Goal: Task Accomplishment & Management: Manage account settings

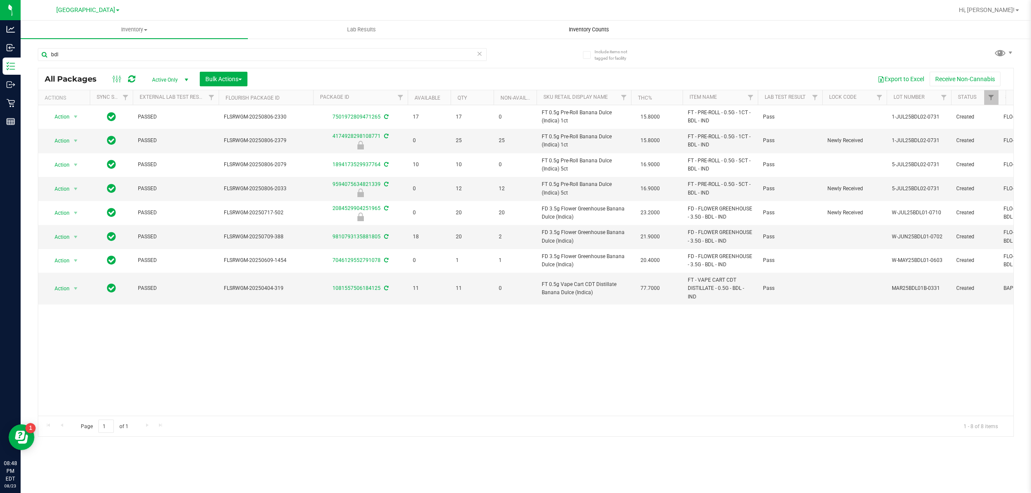
type input "bdl"
click at [609, 27] on span "Inventory Counts" at bounding box center [589, 30] width 64 height 8
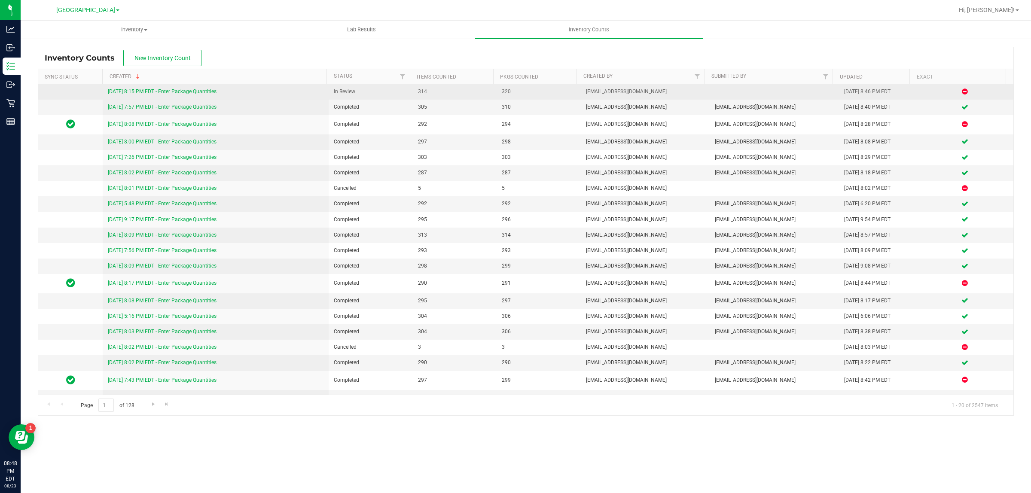
click at [213, 91] on link "[DATE] 8:15 PM EDT - Enter Package Quantities" at bounding box center [162, 92] width 109 height 6
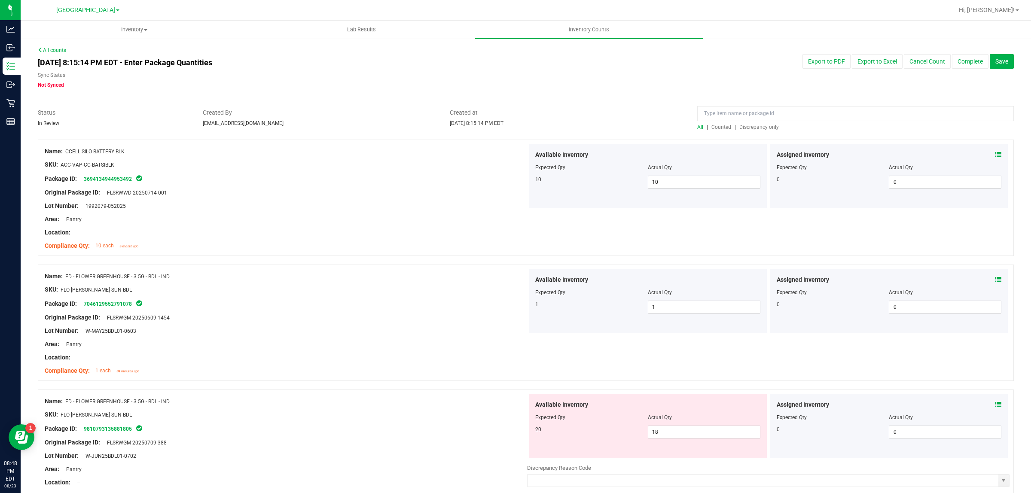
click at [740, 128] on span "Discrepancy only" at bounding box center [760, 127] width 40 height 6
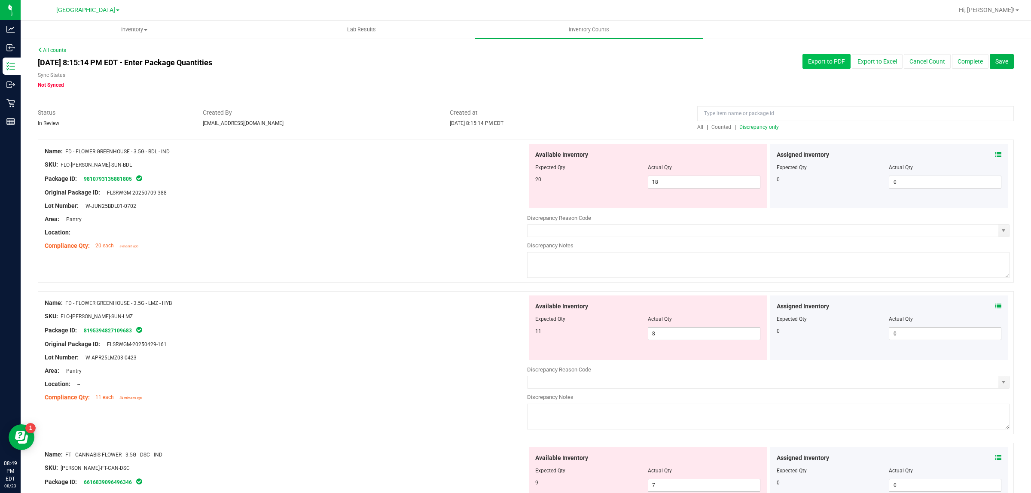
click at [811, 68] on button "Export to PDF" at bounding box center [827, 61] width 48 height 15
click at [660, 179] on span "18 18" at bounding box center [704, 182] width 113 height 13
click at [667, 181] on input "18" at bounding box center [705, 182] width 112 height 12
click at [666, 181] on input "18" at bounding box center [705, 182] width 112 height 12
type input "20"
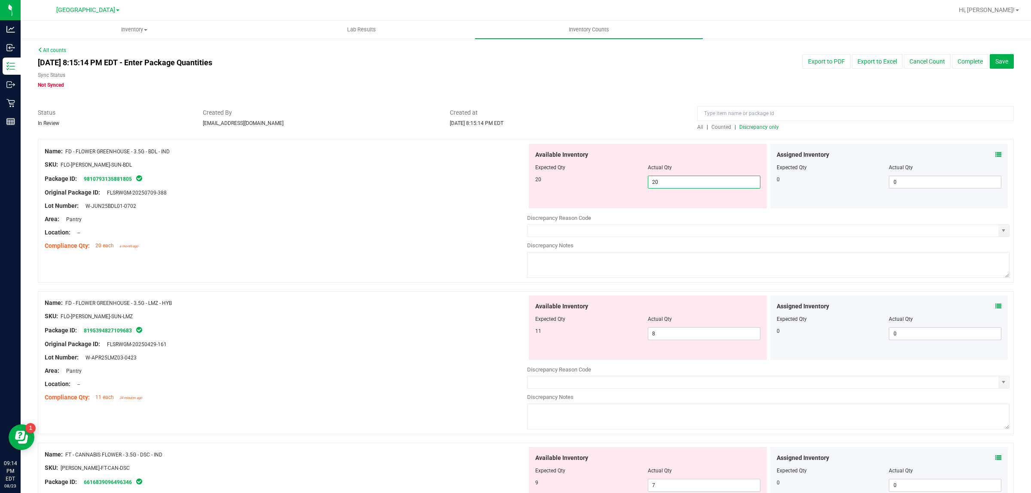
type input "20"
click at [497, 168] on div "SKU: FLO-[PERSON_NAME]-SUN-BDL" at bounding box center [286, 164] width 483 height 9
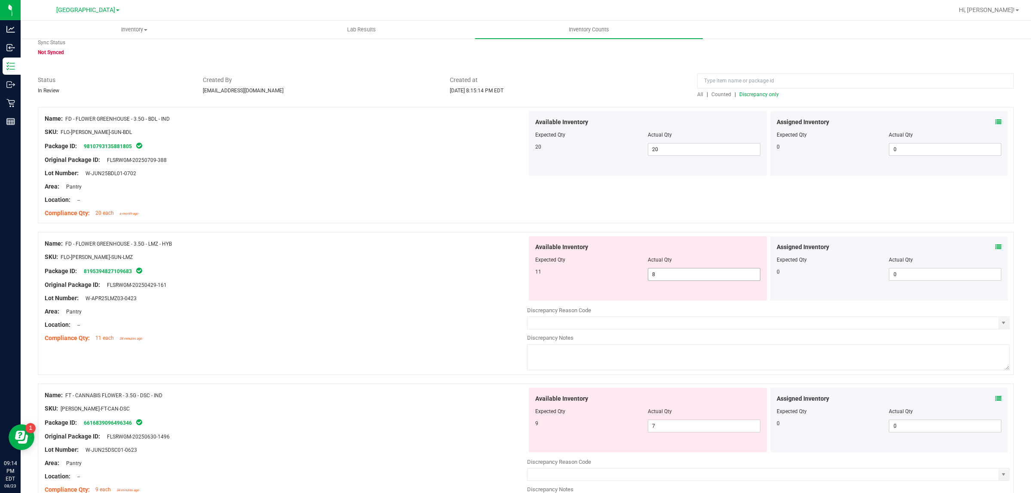
scroll to position [107, 0]
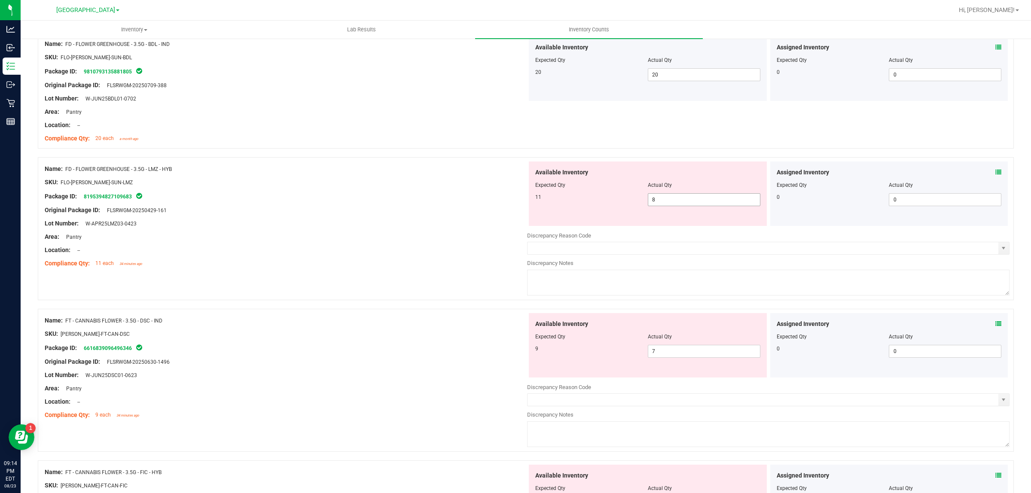
click at [677, 202] on span "8 8" at bounding box center [704, 199] width 113 height 13
click at [677, 202] on input "8" at bounding box center [705, 200] width 112 height 12
type input "11"
drag, startPoint x: 456, startPoint y: 197, endPoint x: 460, endPoint y: 194, distance: 5.2
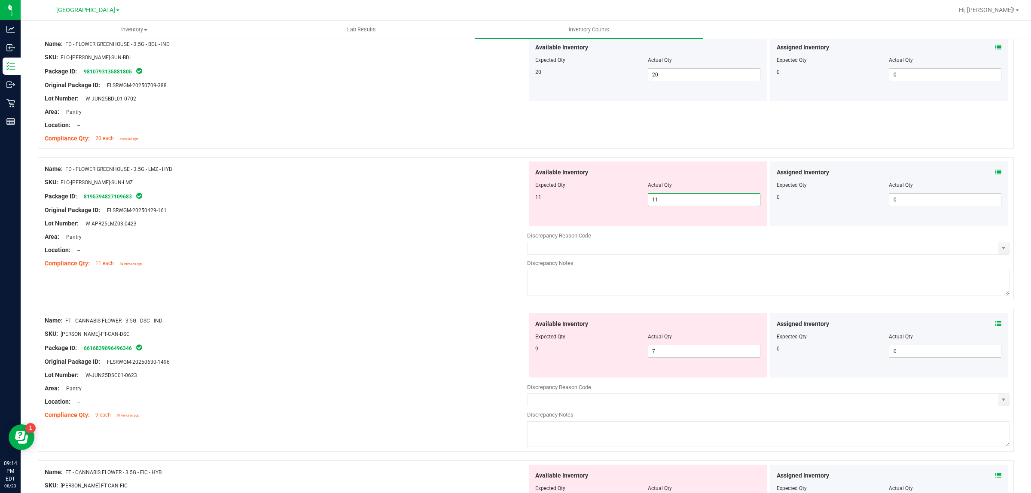
click at [459, 194] on div "Package ID: 8195394827109683" at bounding box center [286, 196] width 483 height 10
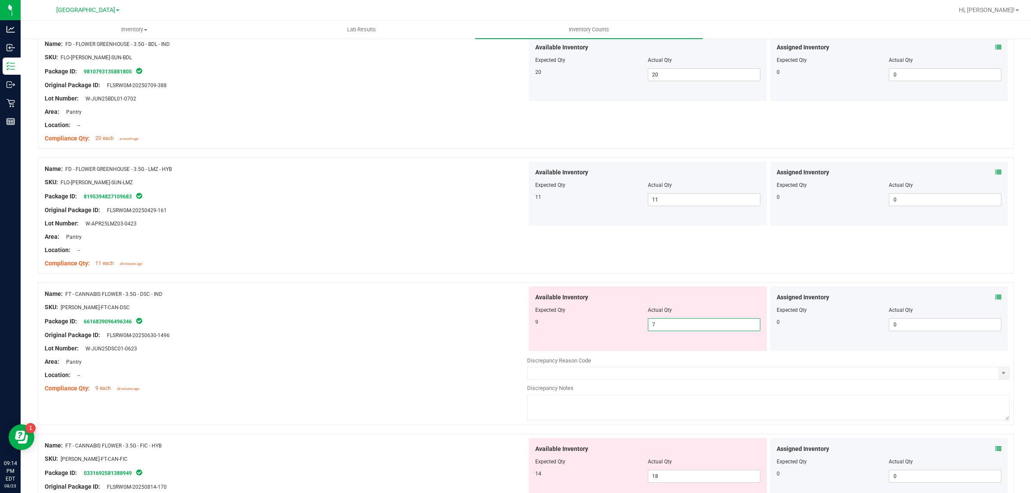
click at [714, 326] on span "7 7" at bounding box center [704, 324] width 113 height 13
click at [714, 325] on input "7" at bounding box center [705, 325] width 112 height 12
type input "9"
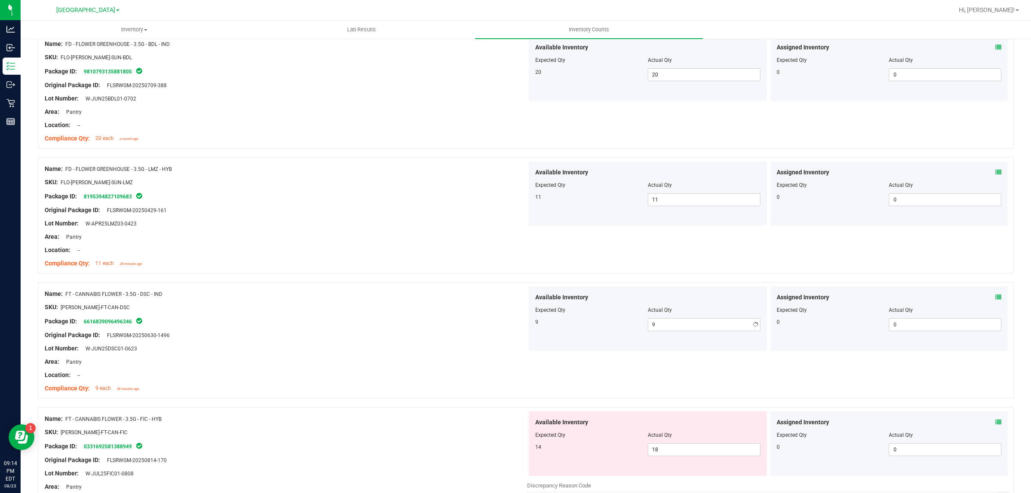
click at [399, 267] on div "Compliance Qty: 11 each 34 minutes ago" at bounding box center [286, 263] width 483 height 9
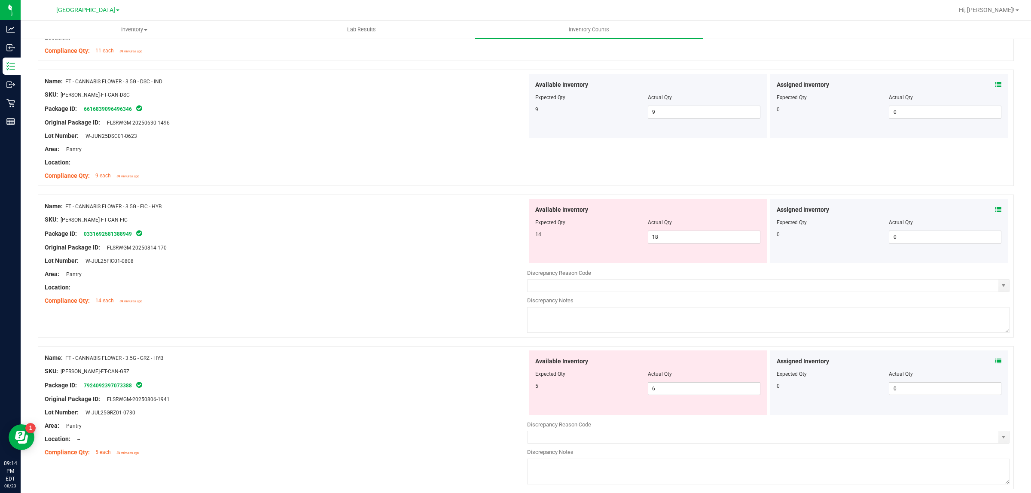
scroll to position [322, 0]
click at [676, 230] on span "18 18" at bounding box center [704, 235] width 113 height 13
click at [676, 230] on input "18" at bounding box center [705, 235] width 112 height 12
type input "14"
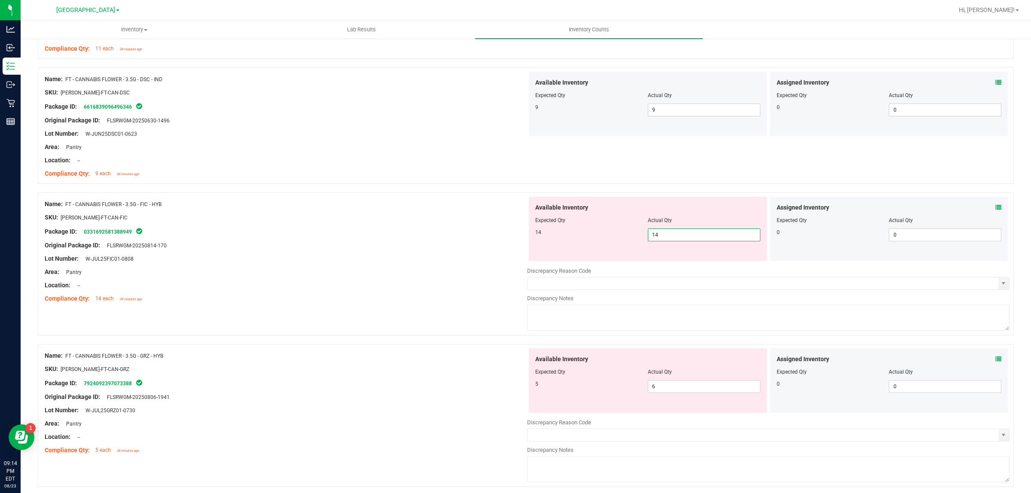
click at [435, 244] on div "Original Package ID: FLSRWGM-20250814-170" at bounding box center [286, 245] width 483 height 9
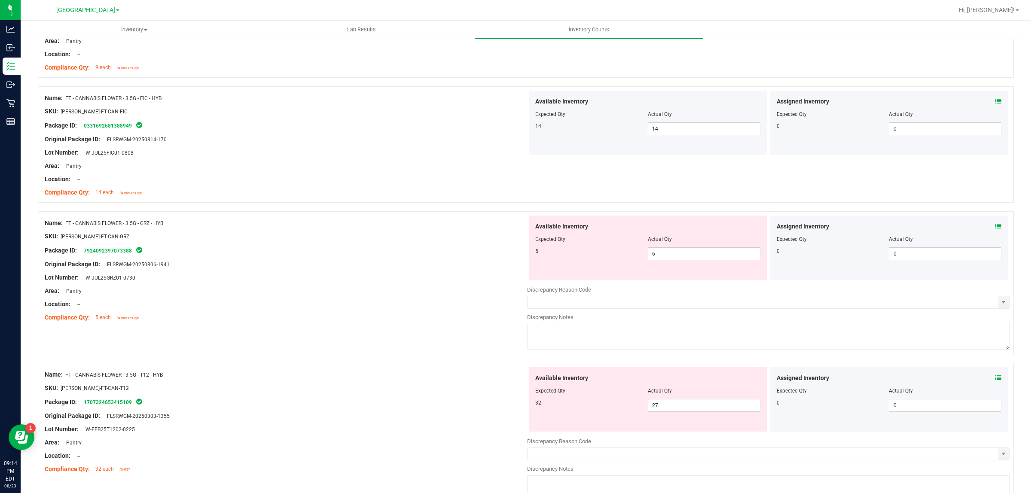
scroll to position [430, 0]
click at [666, 251] on span "6 6" at bounding box center [704, 252] width 113 height 13
click at [667, 251] on input "6" at bounding box center [705, 253] width 112 height 12
type input "5"
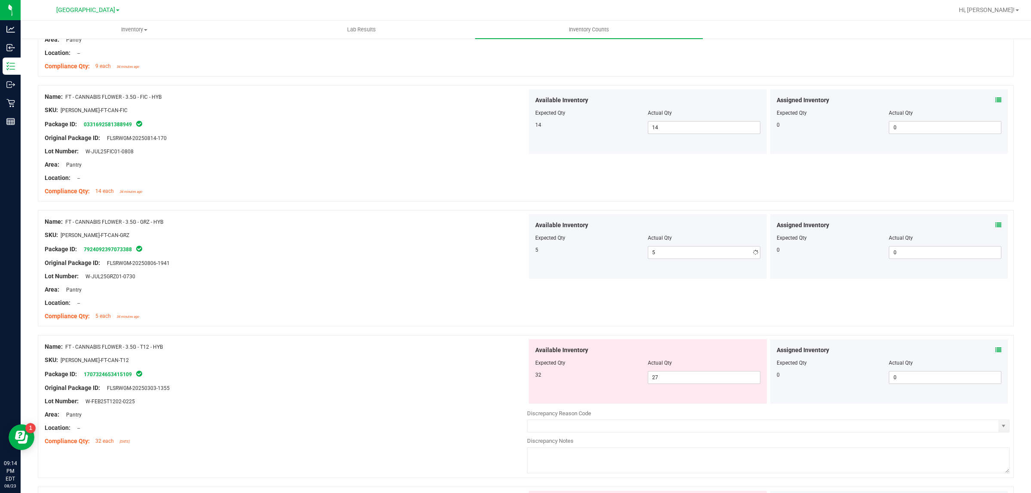
click at [448, 295] on div at bounding box center [286, 296] width 483 height 4
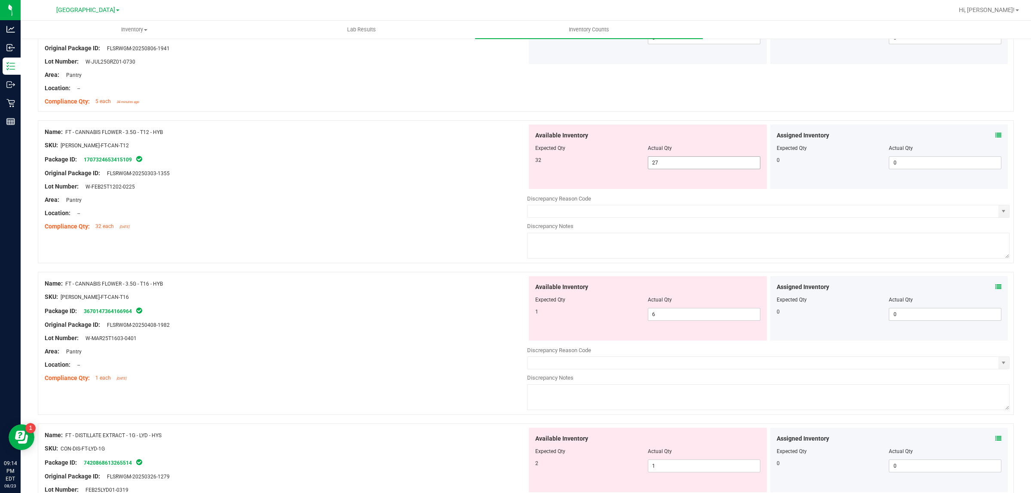
click at [678, 165] on span "27 27" at bounding box center [704, 162] width 113 height 13
click at [678, 165] on input "27" at bounding box center [705, 163] width 112 height 12
type input "32"
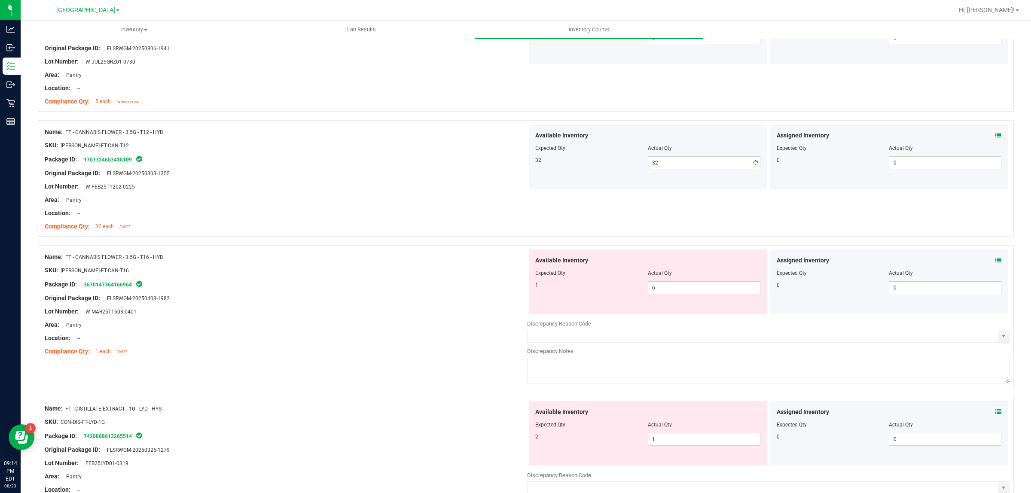
click at [422, 320] on div "Name: FT - CANNABIS FLOWER - 3.5G - T16 - HYB SKU: [PERSON_NAME]-FT-CAN-T16 Pac…" at bounding box center [286, 305] width 483 height 110
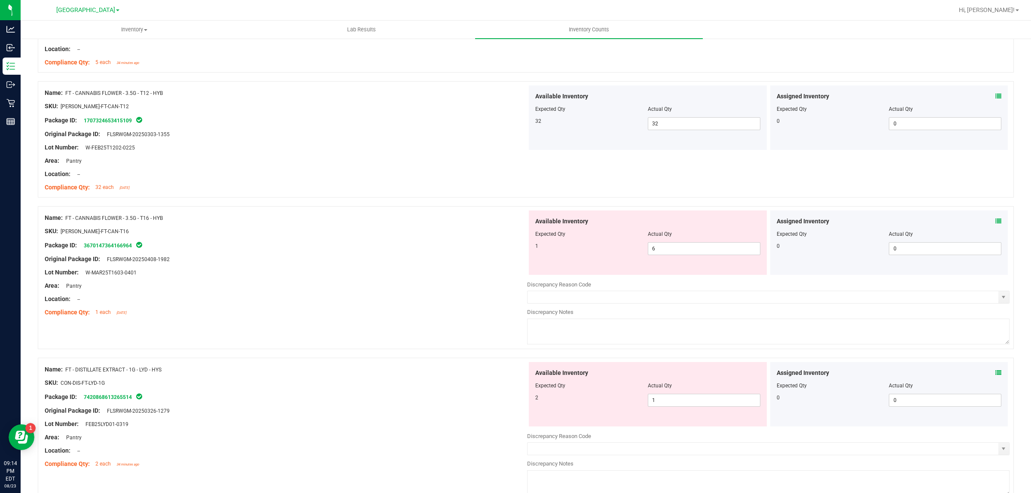
scroll to position [752, 0]
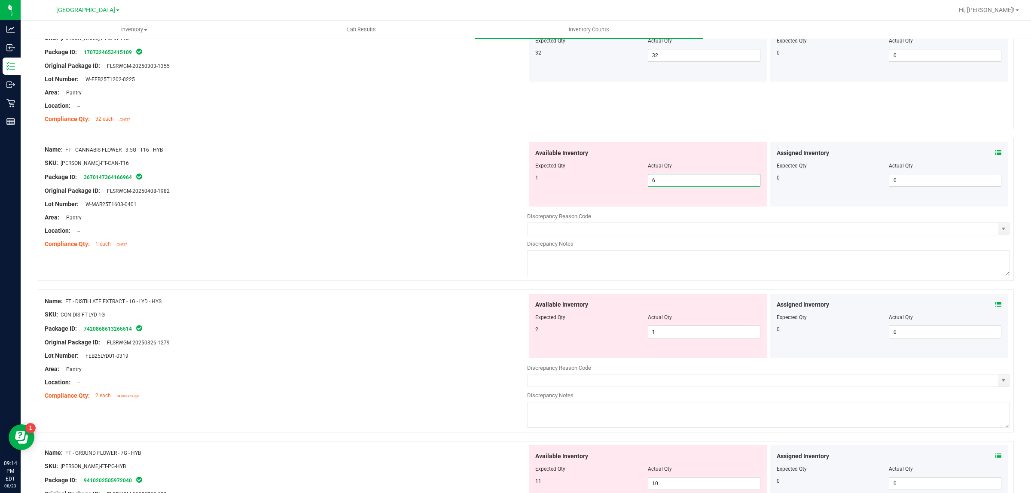
click at [667, 185] on span "6 6" at bounding box center [704, 180] width 113 height 13
click at [667, 185] on input "6" at bounding box center [705, 180] width 112 height 12
click at [671, 185] on input "6" at bounding box center [705, 180] width 112 height 12
type input "1"
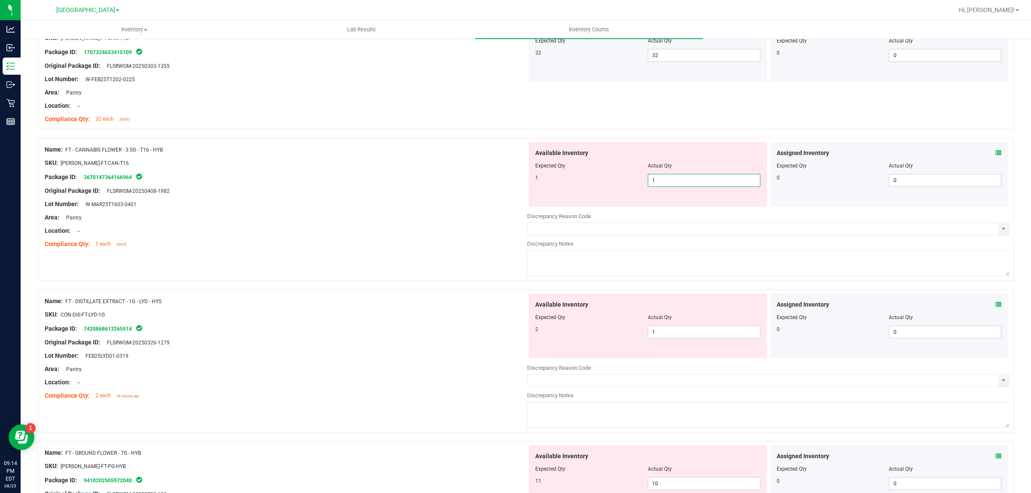
type input "1"
click at [356, 220] on div "Area: Pantry" at bounding box center [286, 217] width 483 height 9
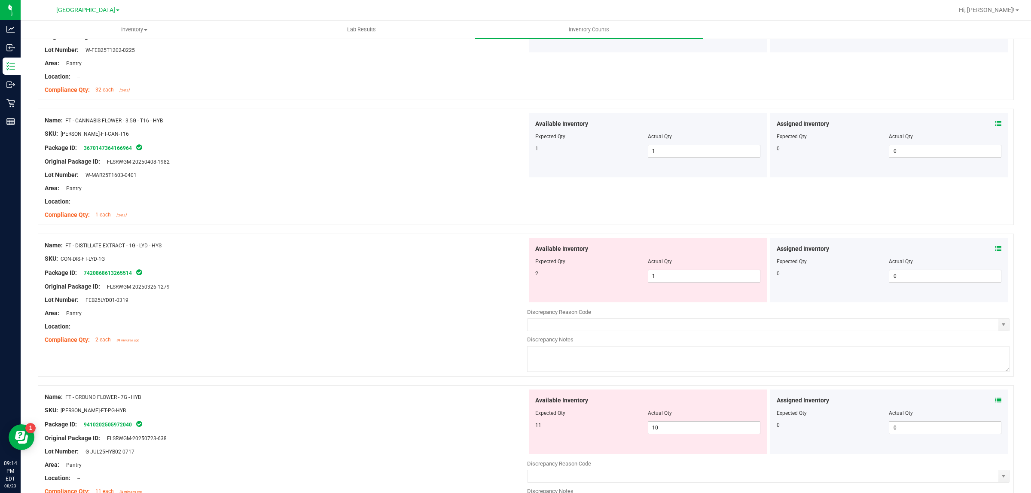
scroll to position [806, 0]
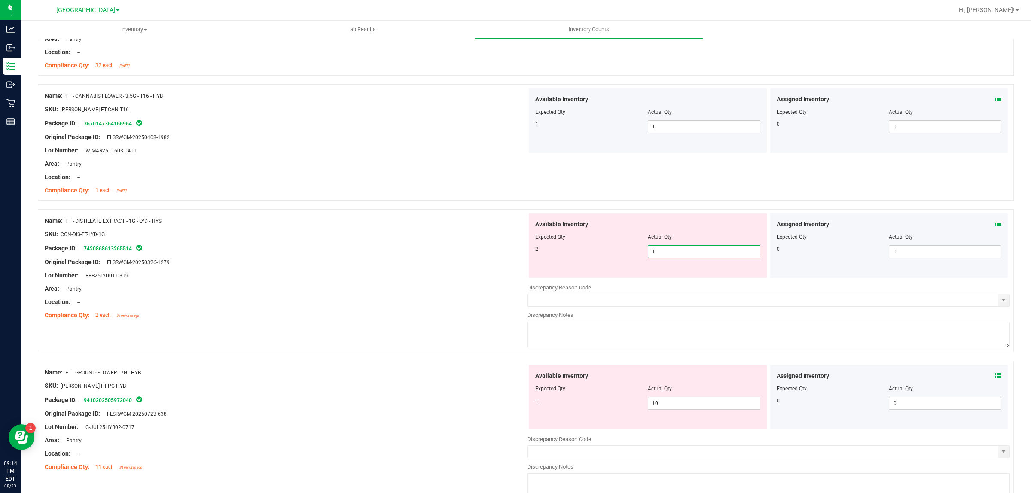
click at [663, 252] on span "1 1" at bounding box center [704, 251] width 113 height 13
click at [663, 252] on input "1" at bounding box center [705, 252] width 112 height 12
type input "2"
click at [365, 244] on div "Package ID: 7420868613265514" at bounding box center [286, 248] width 483 height 10
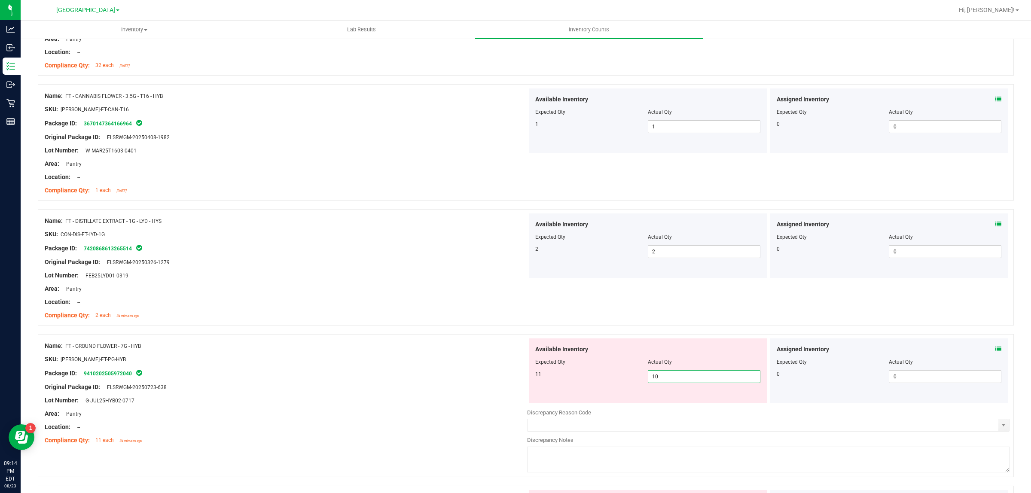
click at [680, 381] on span "10 10" at bounding box center [704, 376] width 113 height 13
click at [680, 381] on input "10" at bounding box center [705, 377] width 112 height 12
type input "11"
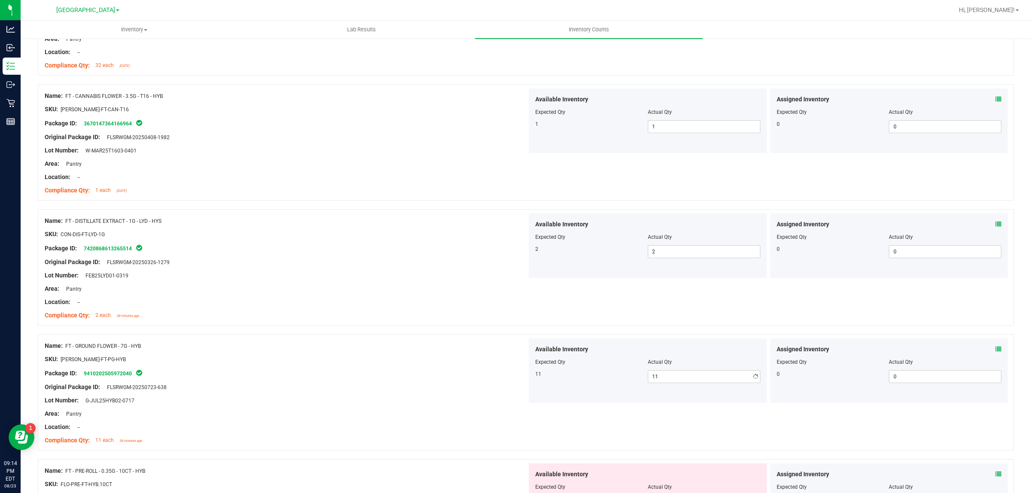
click at [507, 391] on div "Original Package ID: FLSRWGM-20250723-638" at bounding box center [286, 387] width 483 height 9
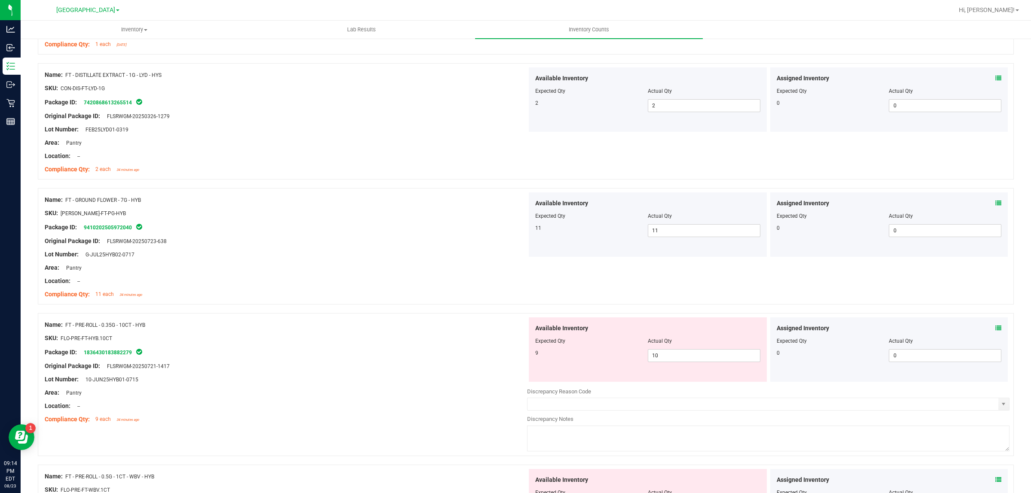
scroll to position [967, 0]
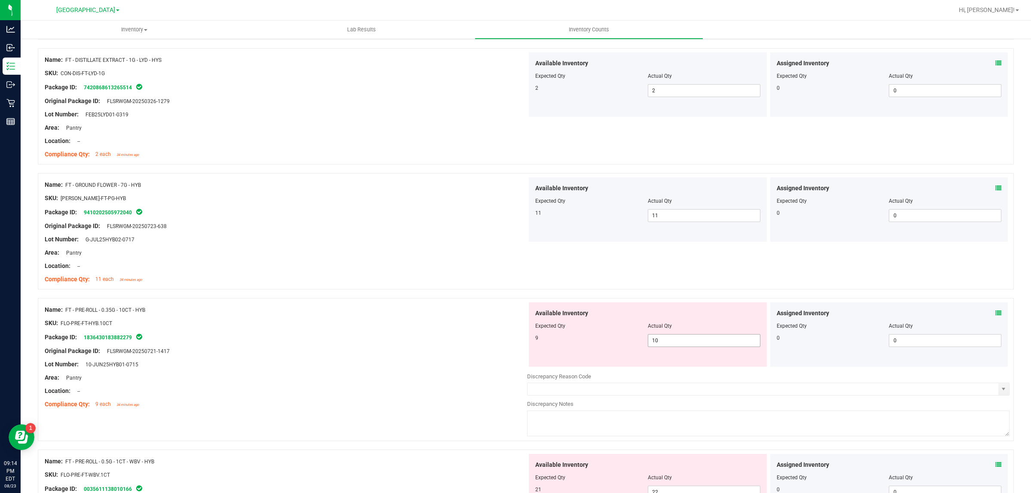
click at [682, 342] on span "10 10" at bounding box center [704, 340] width 113 height 13
click at [679, 343] on input "10" at bounding box center [705, 341] width 112 height 12
click at [670, 344] on input "10" at bounding box center [705, 341] width 112 height 12
click at [670, 345] on input "10" at bounding box center [705, 341] width 112 height 12
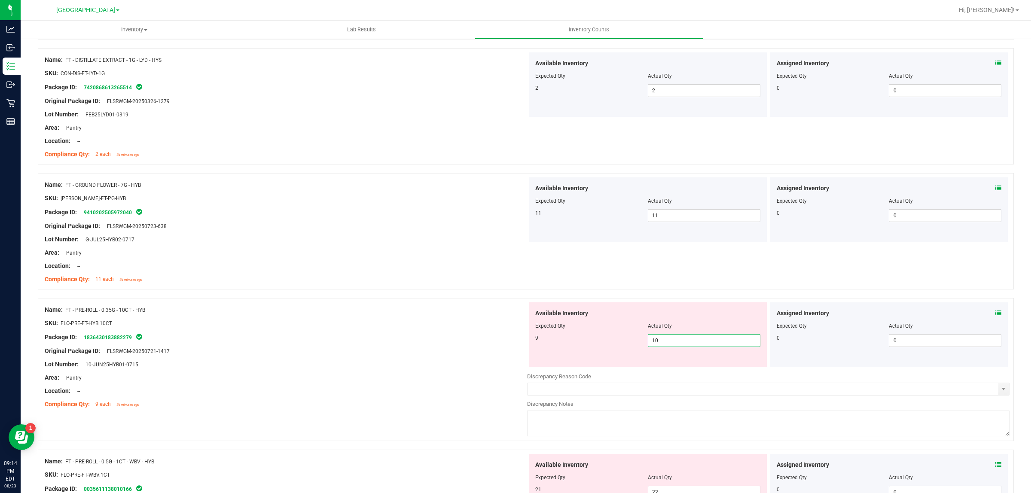
type input "9"
click at [377, 349] on div "Original Package ID: FLSRWGM-20250721-1417" at bounding box center [286, 351] width 483 height 9
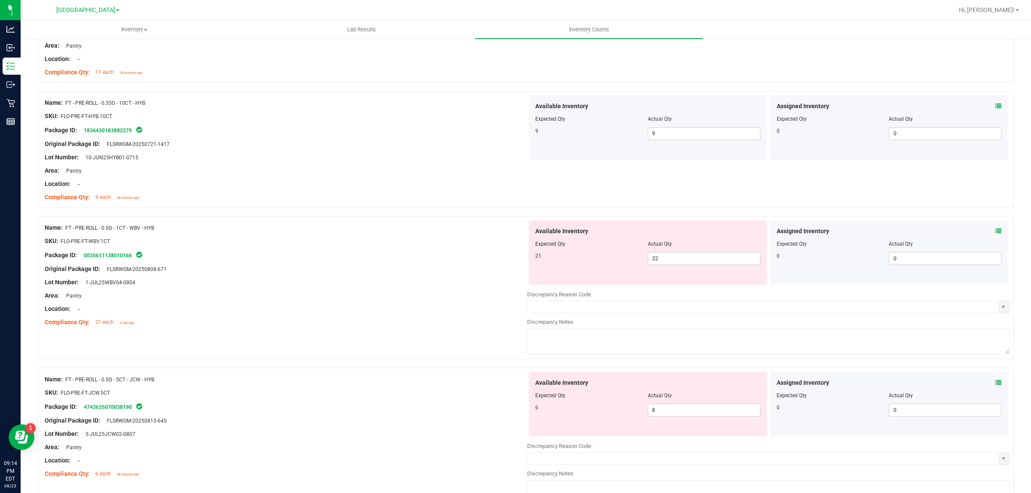
scroll to position [1182, 0]
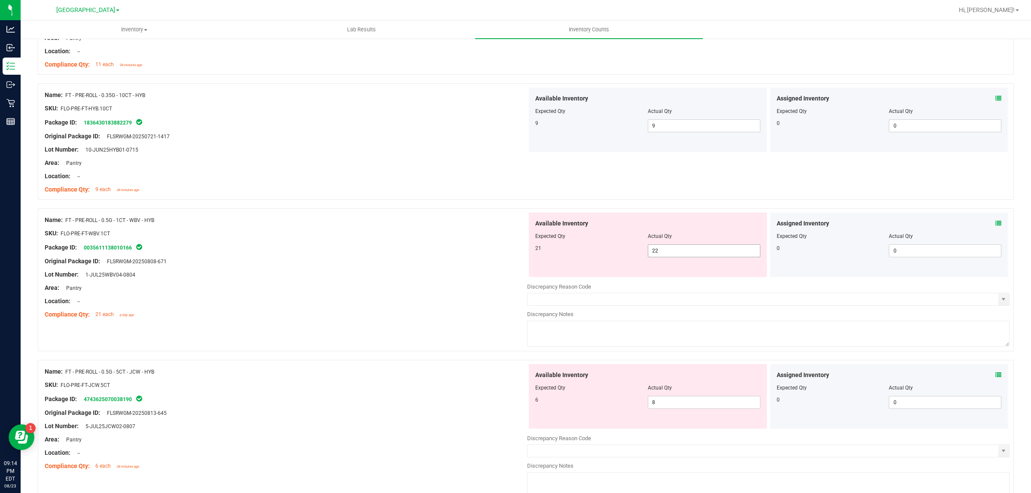
click at [671, 254] on span "22 22" at bounding box center [704, 251] width 113 height 13
drag, startPoint x: 671, startPoint y: 254, endPoint x: 675, endPoint y: 252, distance: 4.4
click at [673, 254] on input "22" at bounding box center [705, 251] width 112 height 12
type input "21"
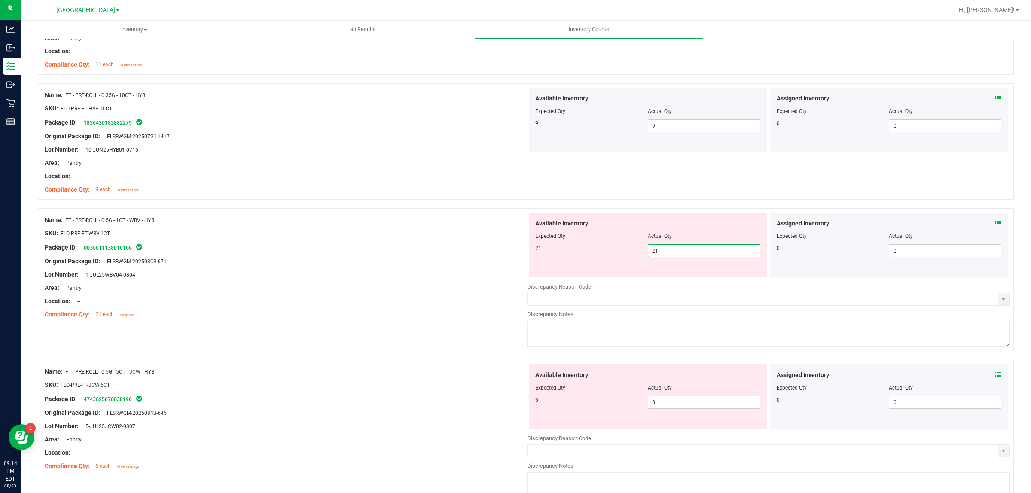
click at [407, 244] on div "Package ID: 0035611138010166" at bounding box center [286, 247] width 483 height 10
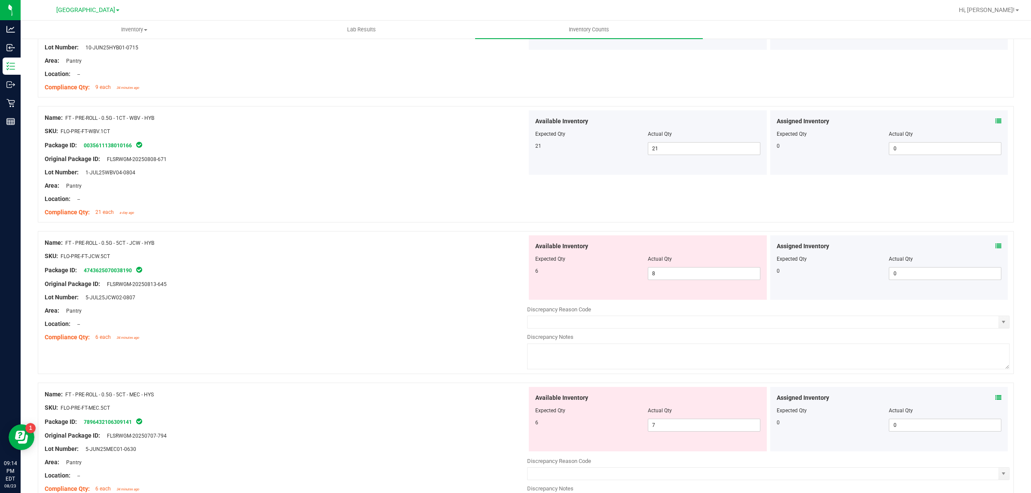
scroll to position [1289, 0]
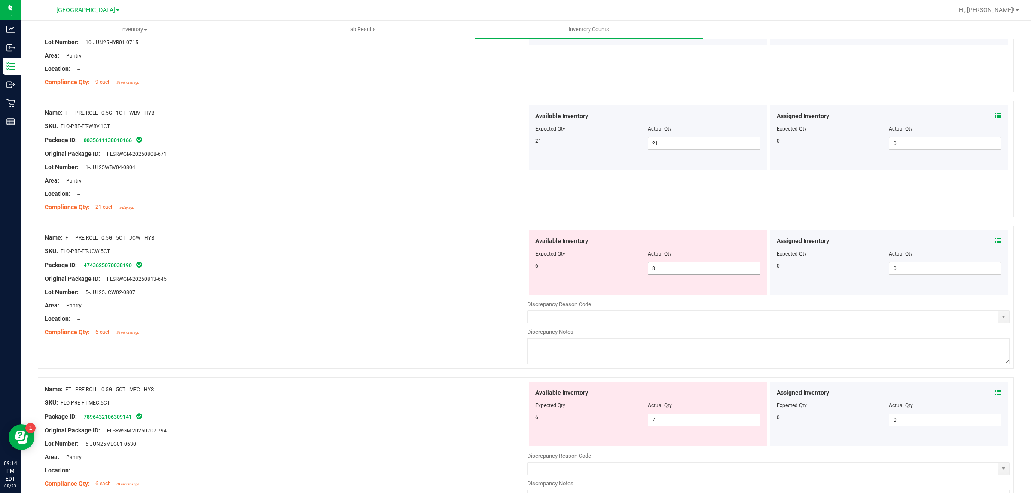
click at [661, 266] on span "8 8" at bounding box center [704, 268] width 113 height 13
click at [661, 266] on input "8" at bounding box center [705, 269] width 112 height 12
type input "6"
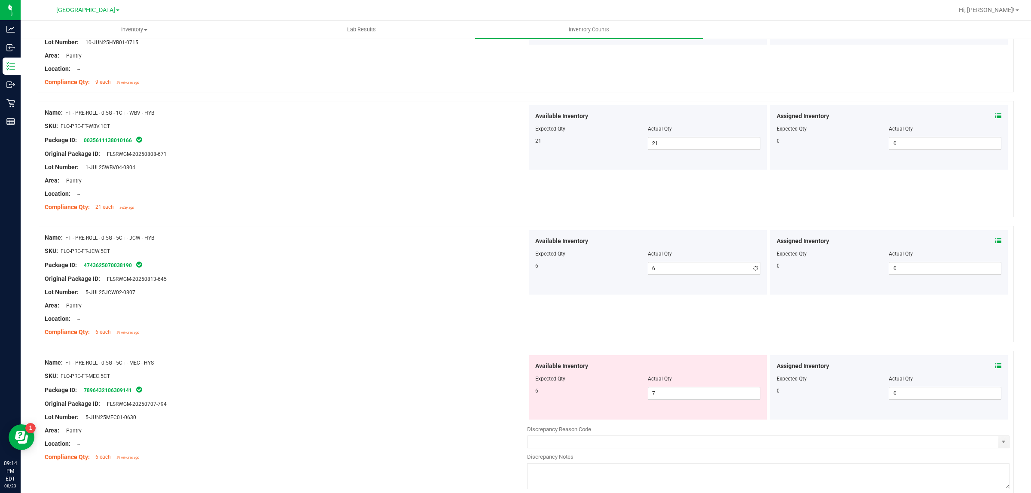
drag, startPoint x: 392, startPoint y: 257, endPoint x: 419, endPoint y: 254, distance: 27.2
click at [402, 257] on ng-container "SKU: FLO-PRE-FT-JCW.5CT" at bounding box center [286, 253] width 483 height 13
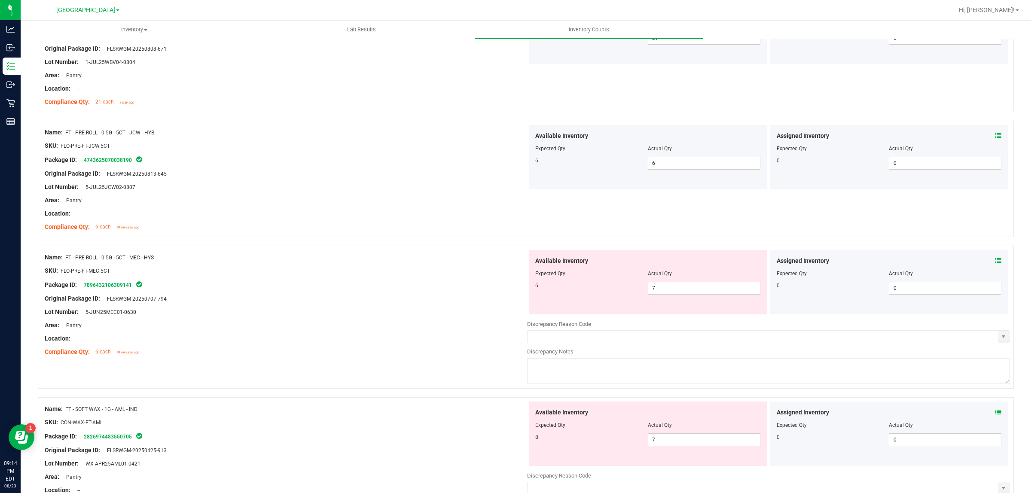
scroll to position [1397, 0]
click at [682, 288] on span "7 7" at bounding box center [704, 286] width 113 height 13
click at [682, 288] on input "7" at bounding box center [705, 286] width 112 height 12
type input "6"
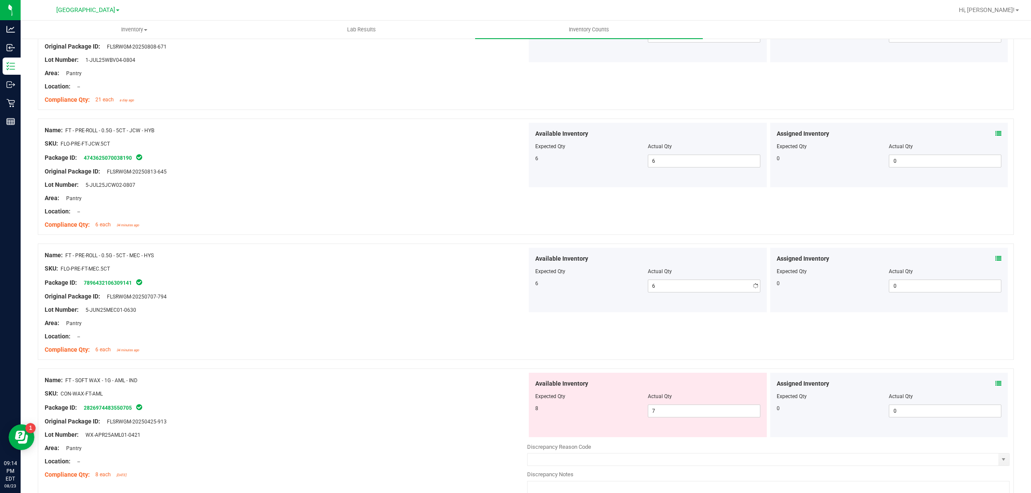
drag, startPoint x: 420, startPoint y: 282, endPoint x: 425, endPoint y: 280, distance: 4.9
click at [421, 282] on div "Package ID: 7896432106309141" at bounding box center [286, 283] width 483 height 10
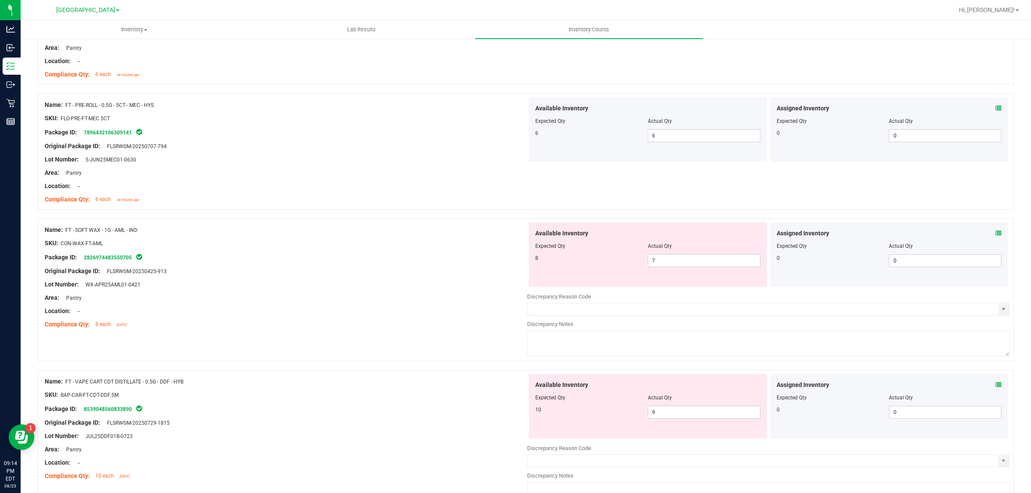
scroll to position [1558, 0]
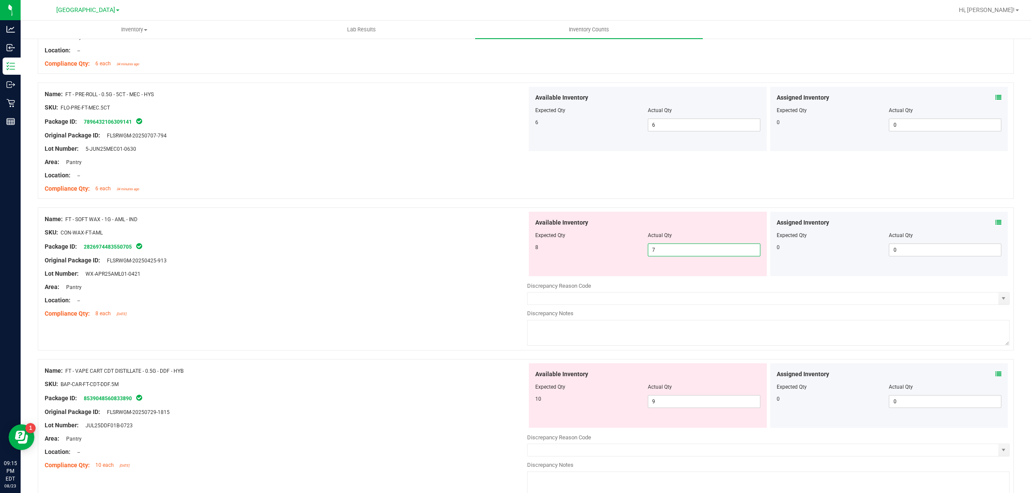
click at [670, 251] on span "7 7" at bounding box center [704, 250] width 113 height 13
click at [670, 251] on input "7" at bounding box center [705, 250] width 112 height 12
type input "8"
click at [396, 296] on div at bounding box center [286, 294] width 483 height 4
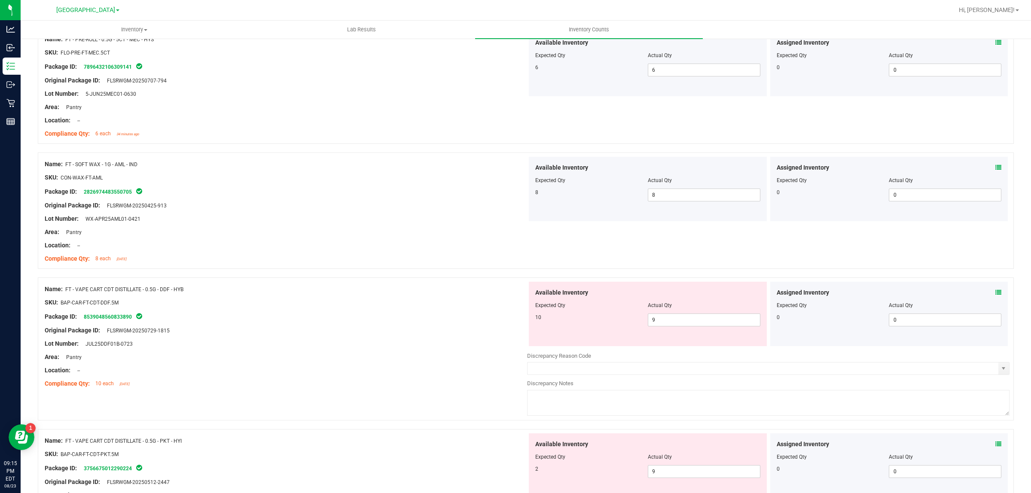
scroll to position [1665, 0]
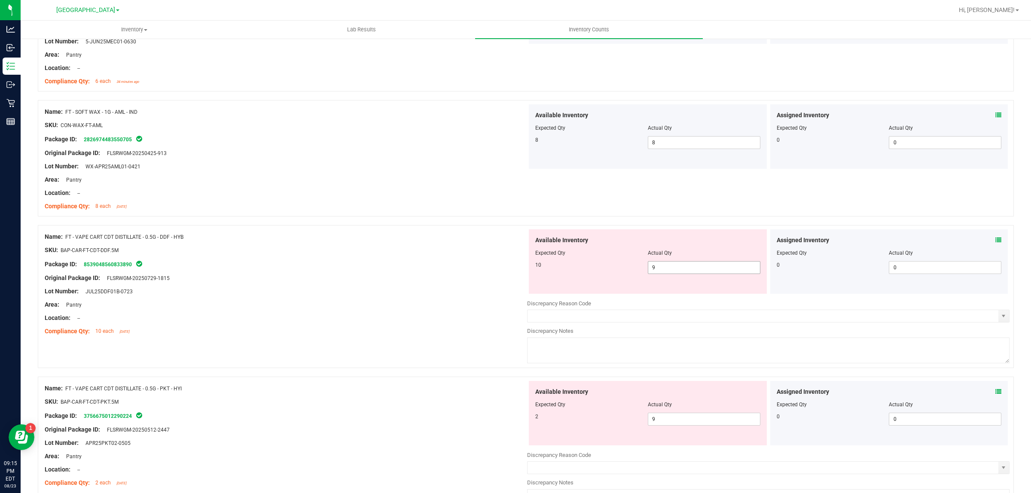
click at [681, 274] on span "9 9" at bounding box center [704, 267] width 113 height 13
click at [681, 274] on input "9" at bounding box center [705, 268] width 112 height 12
type input "10"
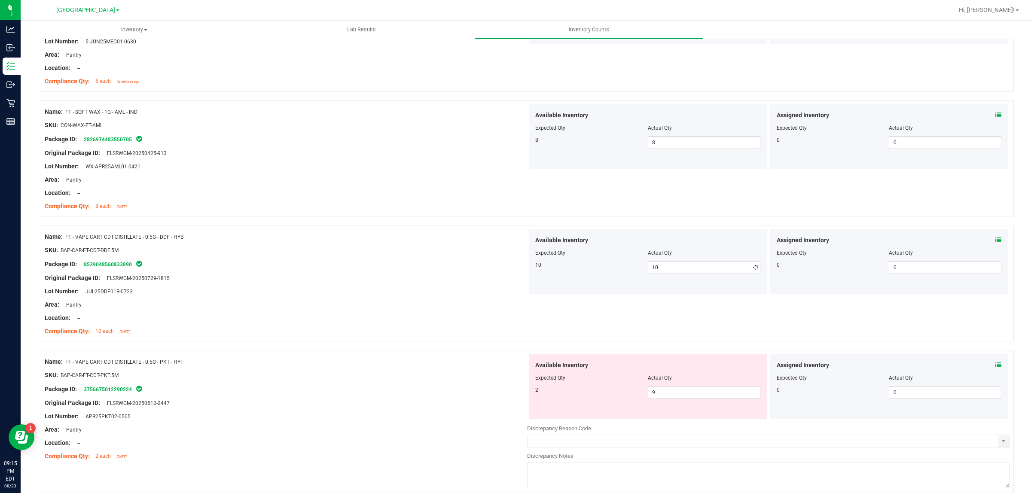
drag, startPoint x: 347, startPoint y: 239, endPoint x: 385, endPoint y: 254, distance: 40.9
click at [352, 239] on div "Name: FT - VAPE CART CDT DISTILLATE - 0.5G - DDF - HYB" at bounding box center [286, 237] width 483 height 9
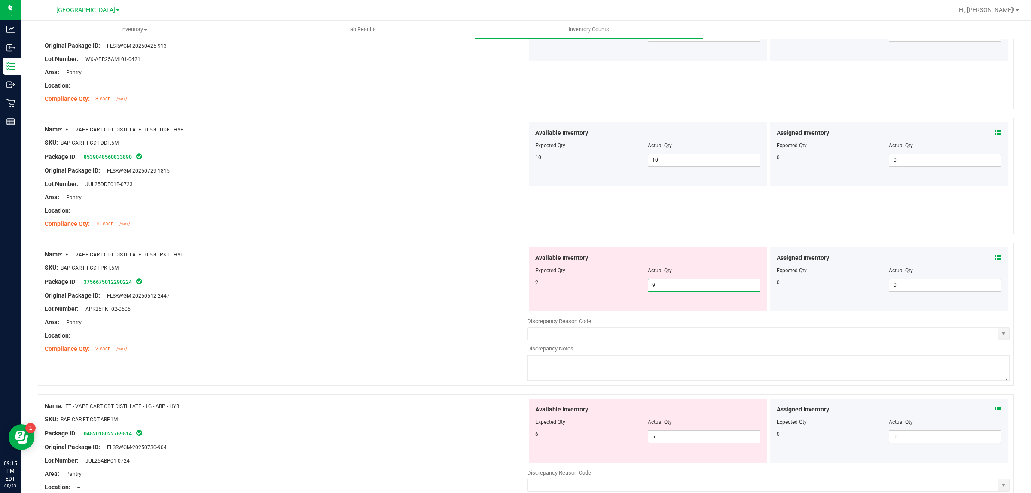
click at [691, 292] on span "9 9" at bounding box center [704, 285] width 113 height 13
click at [691, 291] on input "9" at bounding box center [705, 285] width 112 height 12
type input "2"
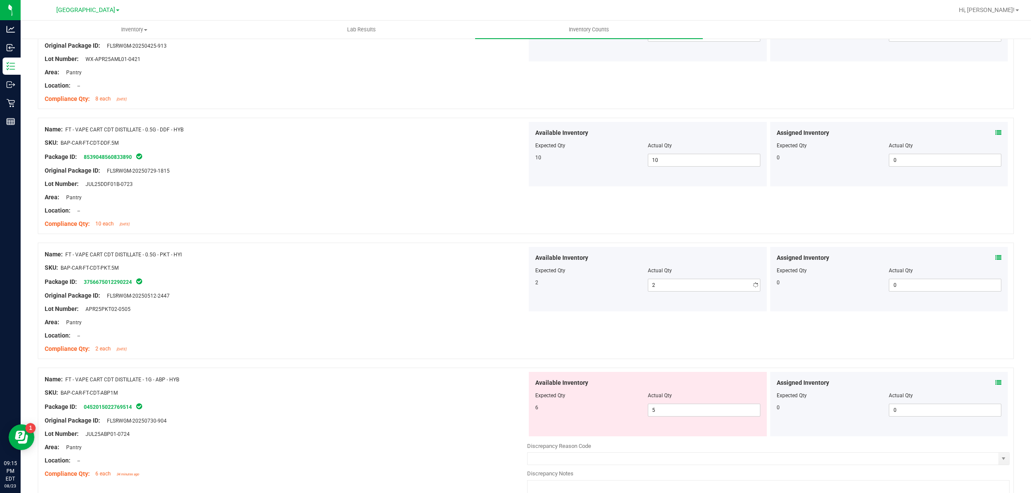
drag, startPoint x: 362, startPoint y: 384, endPoint x: 401, endPoint y: 364, distance: 44.0
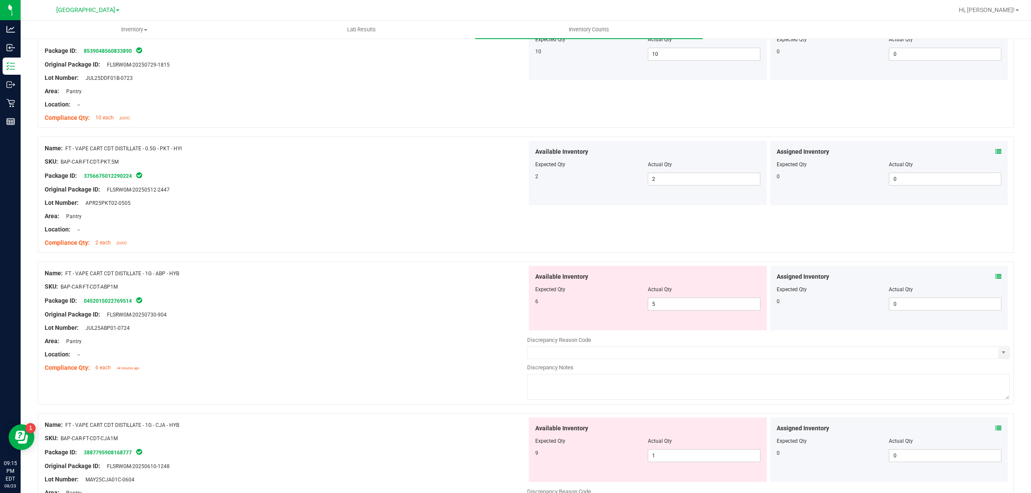
scroll to position [1880, 0]
click at [675, 302] on span "5 5" at bounding box center [704, 303] width 113 height 13
click at [675, 302] on input "5" at bounding box center [705, 303] width 112 height 12
type input "6"
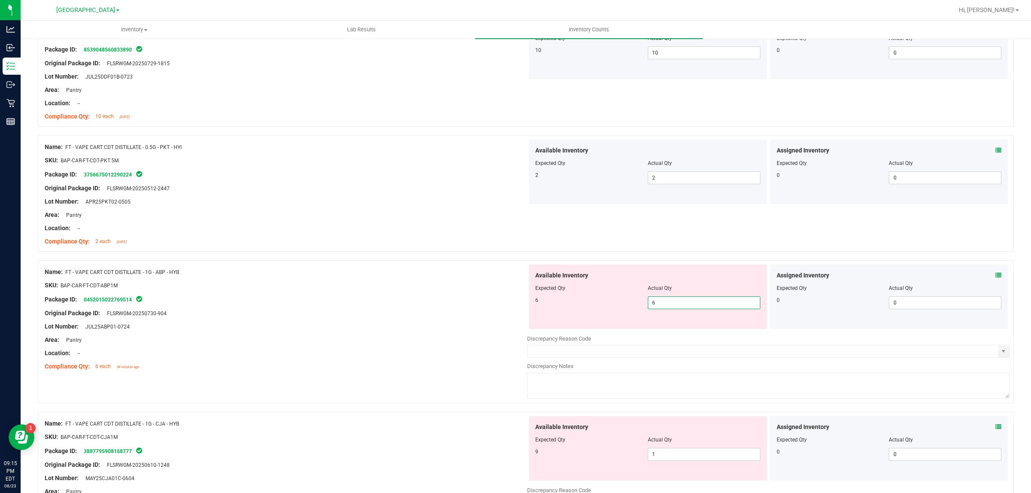
drag, startPoint x: 396, startPoint y: 342, endPoint x: 413, endPoint y: 337, distance: 18.4
click at [398, 338] on div "Area: Pantry" at bounding box center [286, 340] width 483 height 9
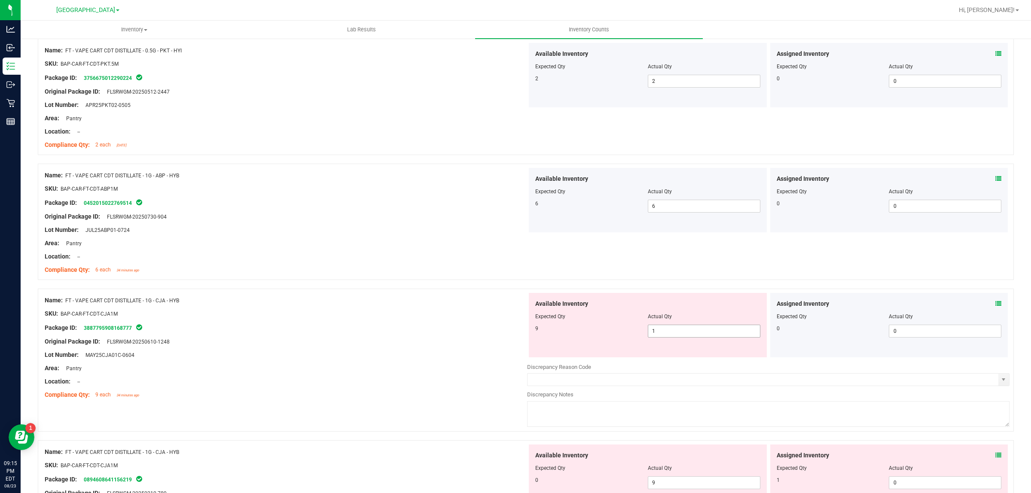
scroll to position [1988, 0]
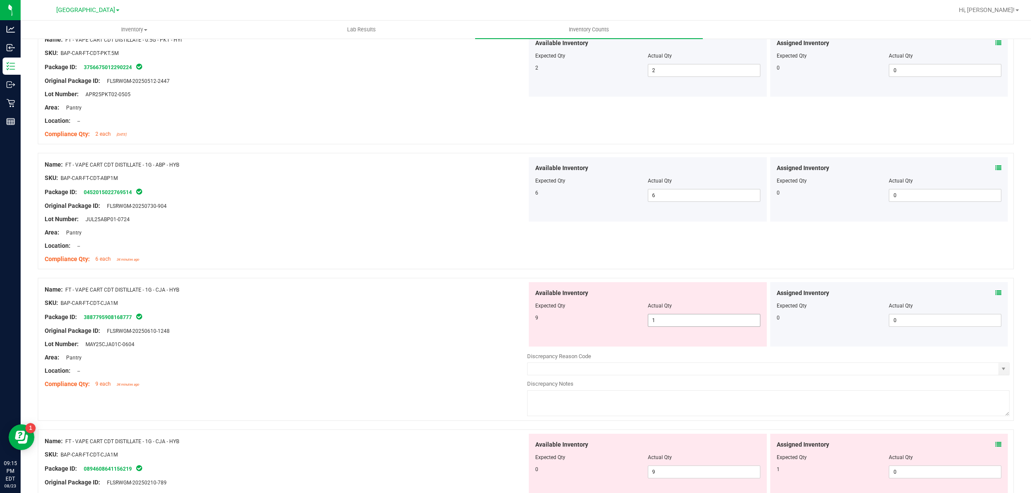
click at [694, 327] on span "1 1" at bounding box center [704, 320] width 113 height 13
click at [694, 326] on span "1 1" at bounding box center [704, 320] width 113 height 13
click at [695, 325] on input "1" at bounding box center [705, 321] width 112 height 12
type input "9"
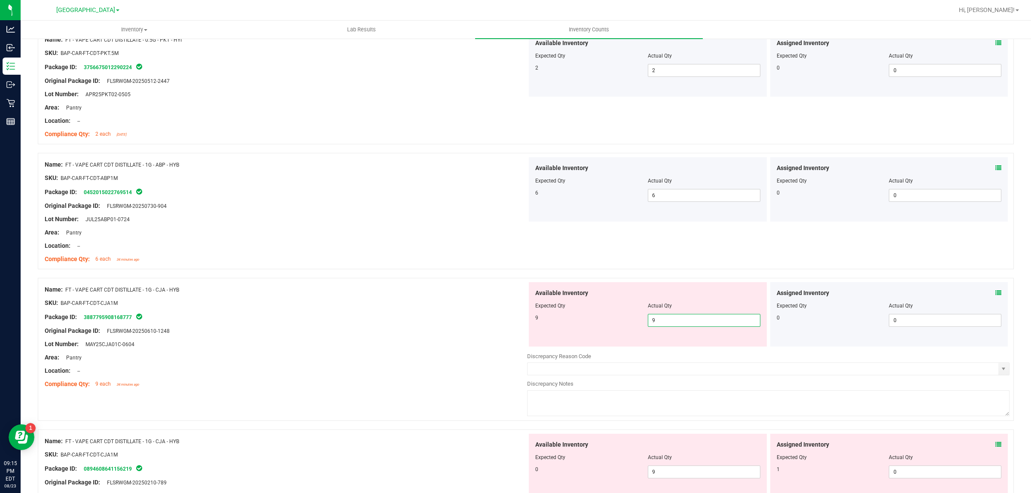
type input "9"
click at [363, 332] on div "Original Package ID: FLSRWGM-20250610-1248" at bounding box center [286, 331] width 483 height 9
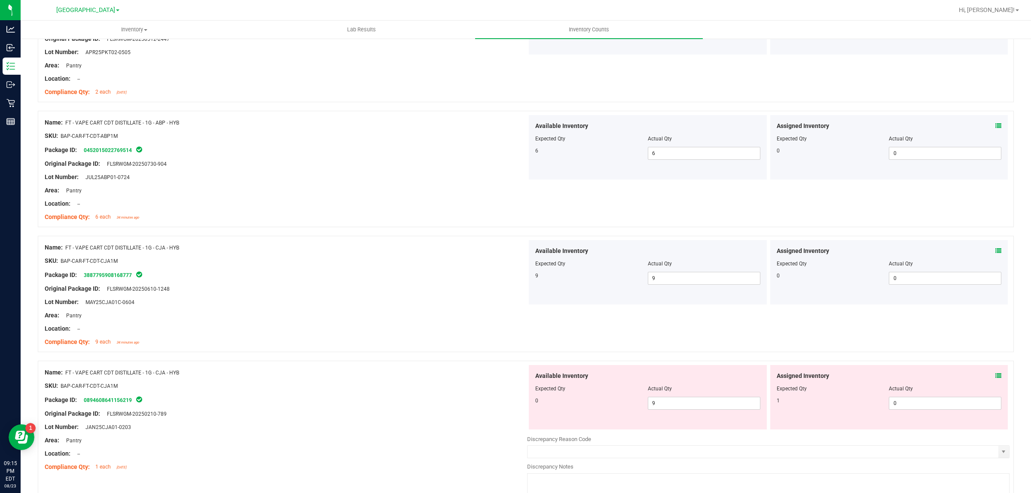
scroll to position [2095, 0]
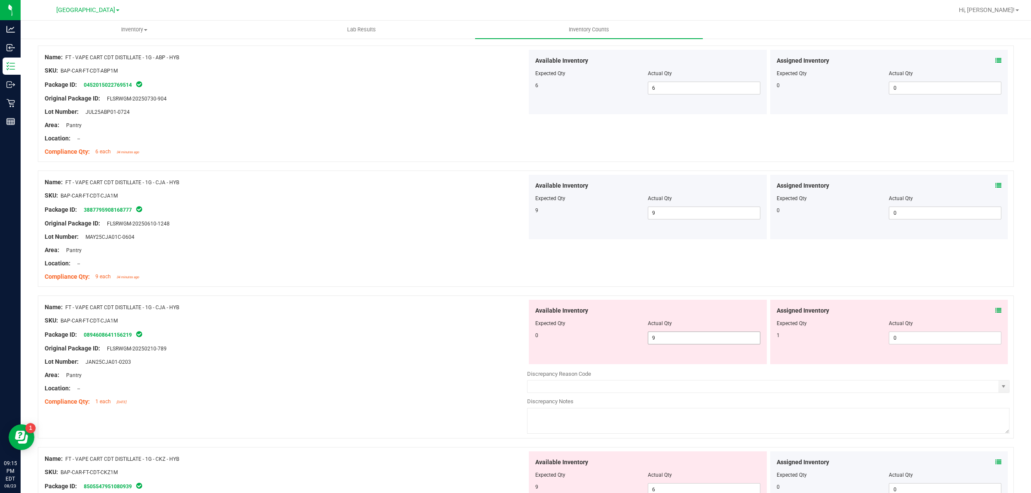
click at [671, 343] on span "9 9" at bounding box center [704, 338] width 113 height 13
click at [672, 343] on input "9" at bounding box center [705, 338] width 112 height 12
type input "0"
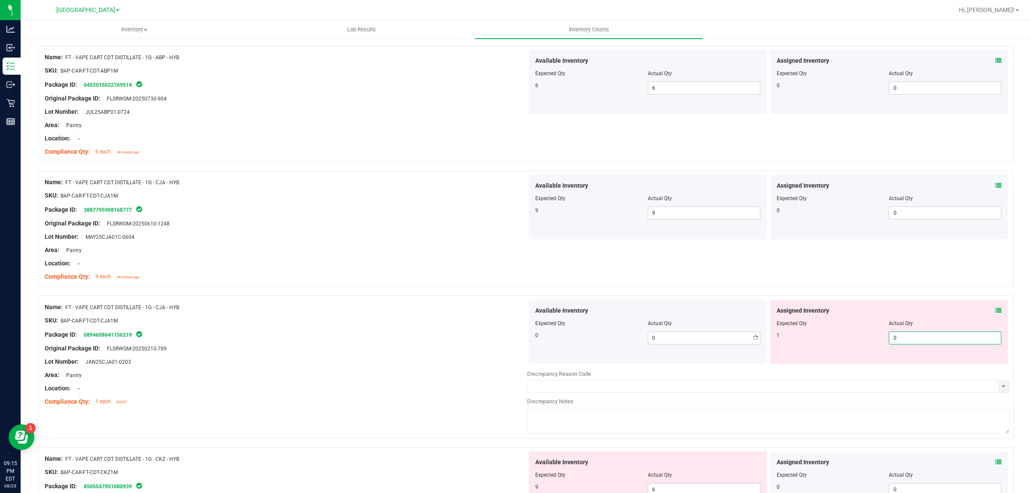
click at [925, 342] on span "0 0" at bounding box center [945, 338] width 113 height 13
click at [926, 341] on input "0" at bounding box center [946, 338] width 112 height 12
type input "1"
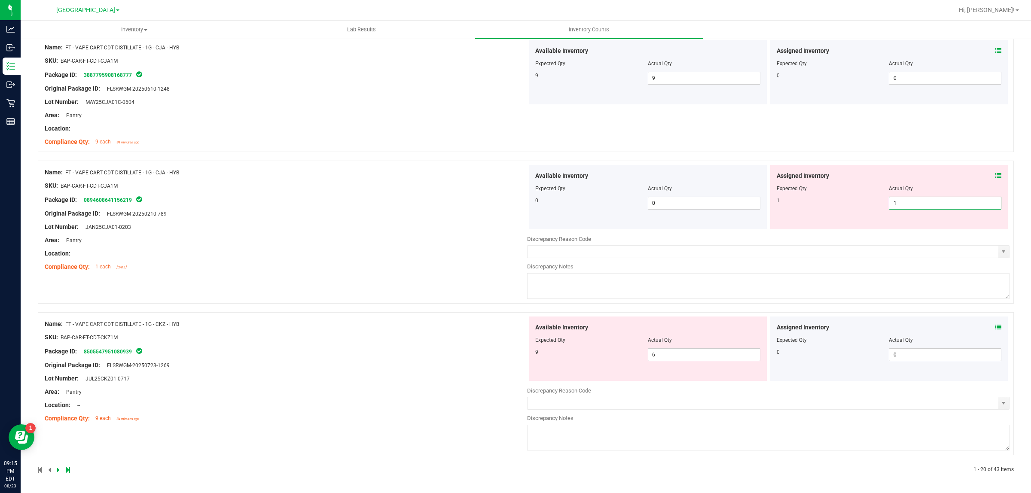
type input "1"
click at [358, 227] on div "Name: FT - VAPE CART CDT DISTILLATE - 1G - CJA - HYB SKU: BAP-CAR-FT-CDT-CJA1M …" at bounding box center [286, 220] width 483 height 110
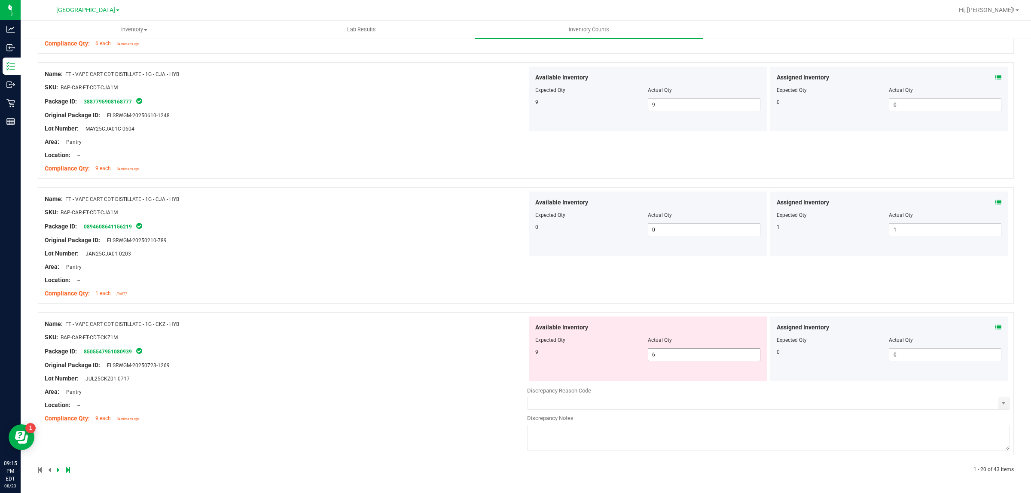
click at [656, 353] on span "6 6" at bounding box center [704, 355] width 113 height 13
click at [656, 353] on input "6" at bounding box center [705, 355] width 112 height 12
type input "9"
click at [336, 355] on div "Name: FT - VAPE CART CDT DISTILLATE - 1G - CKZ - HYB SKU: BAP-CAR-FT-CDT-CKZ1M …" at bounding box center [286, 372] width 483 height 110
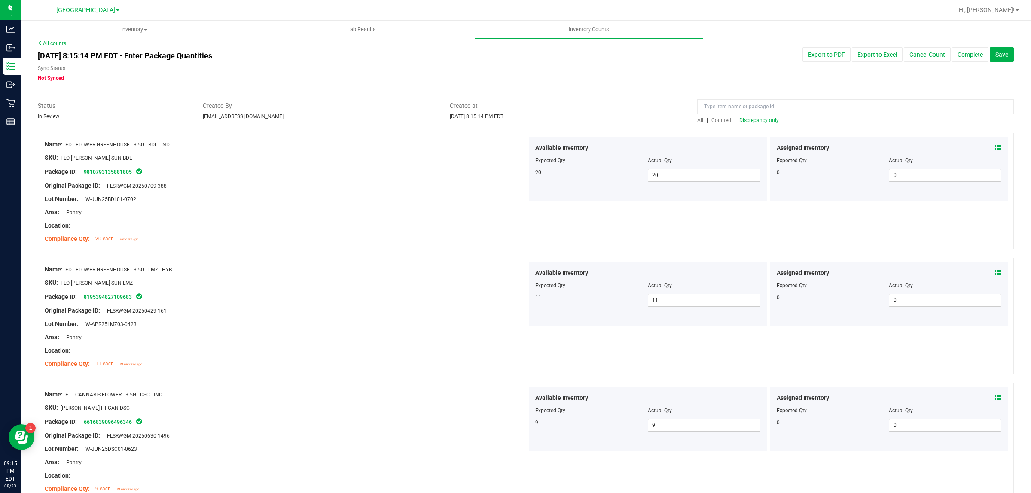
scroll to position [0, 0]
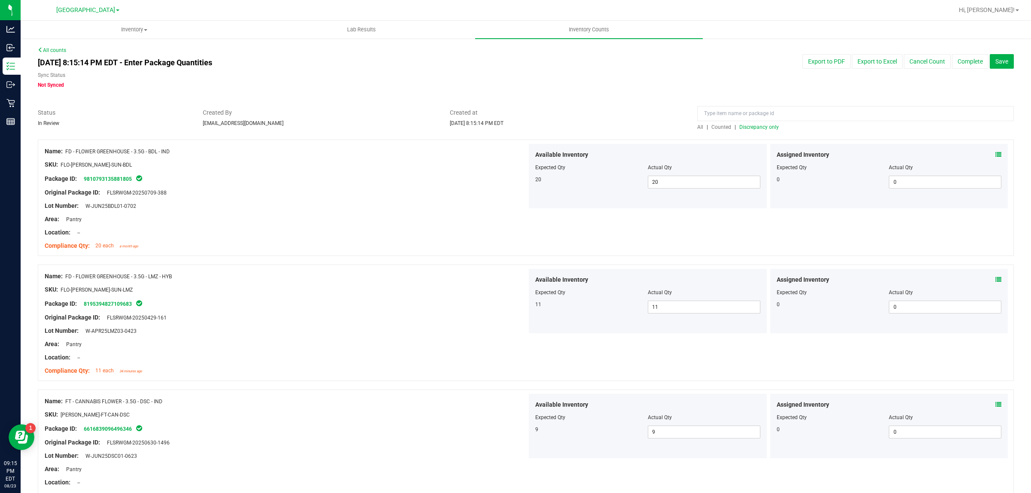
click at [763, 128] on span "Discrepancy only" at bounding box center [760, 127] width 40 height 6
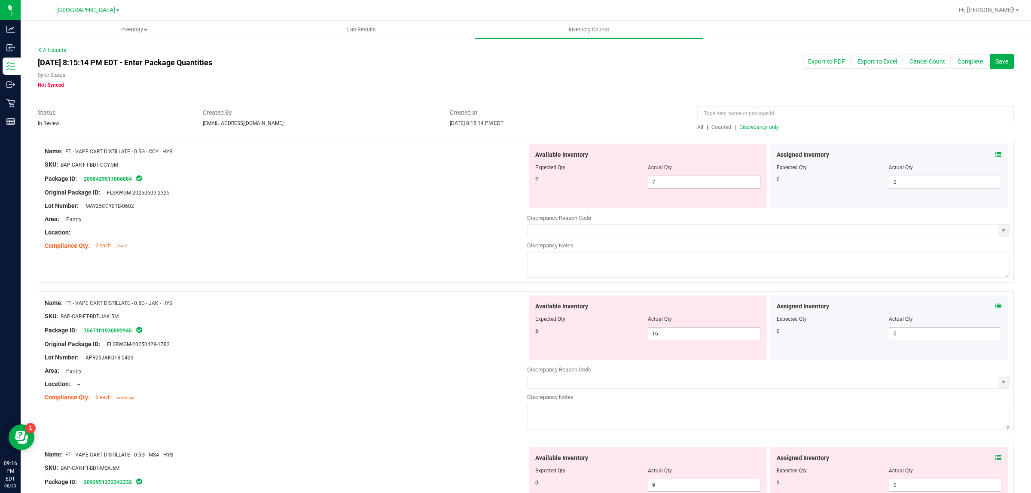
click at [665, 176] on span "7 7" at bounding box center [704, 182] width 113 height 13
click at [665, 180] on span "7 7" at bounding box center [704, 182] width 113 height 13
click at [665, 180] on input "7" at bounding box center [705, 182] width 112 height 12
type input "2"
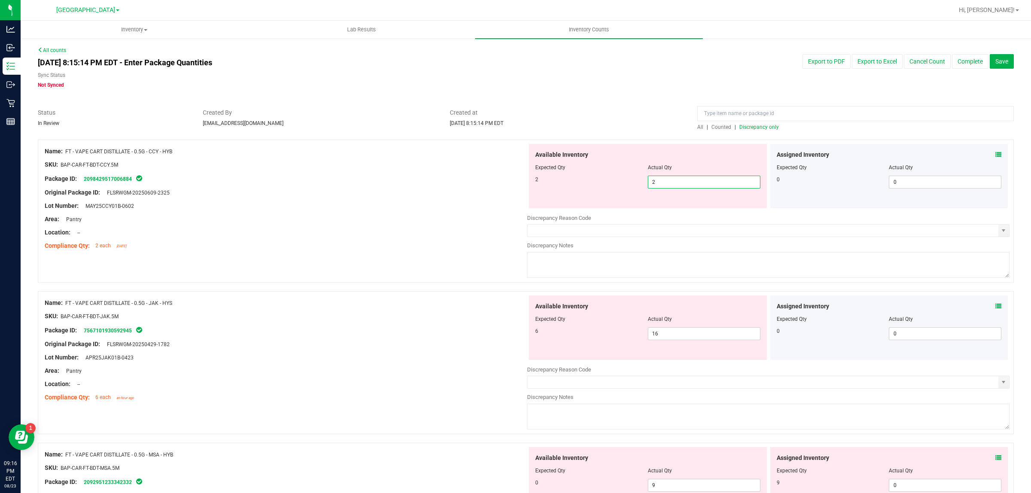
click at [658, 330] on div "Available Inventory Expected Qty Actual Qty 6 16 16" at bounding box center [648, 328] width 238 height 64
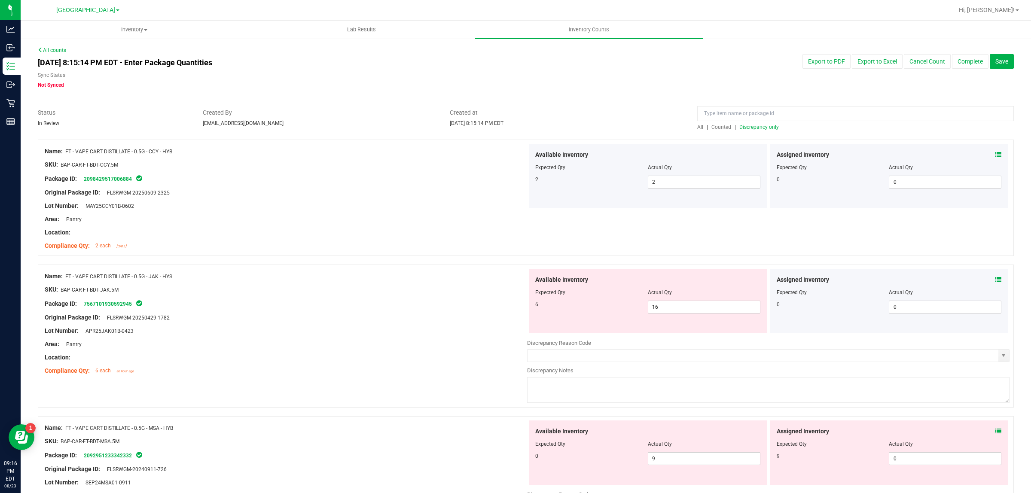
click at [661, 332] on div "Available Inventory Expected Qty Actual Qty 6 16 16" at bounding box center [648, 301] width 238 height 64
click at [662, 310] on span "16 16" at bounding box center [704, 307] width 113 height 13
click at [662, 310] on input "16" at bounding box center [705, 307] width 112 height 12
type input "6"
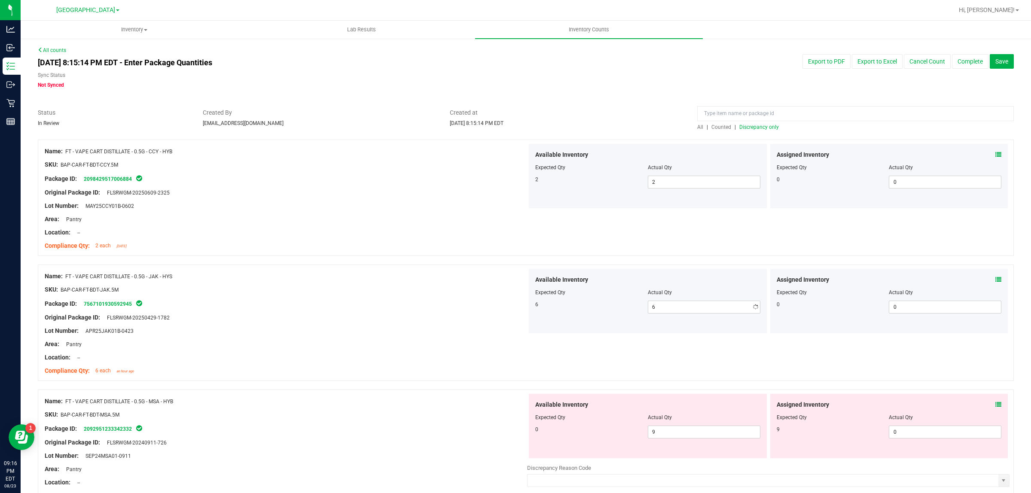
click at [280, 312] on div at bounding box center [286, 311] width 483 height 4
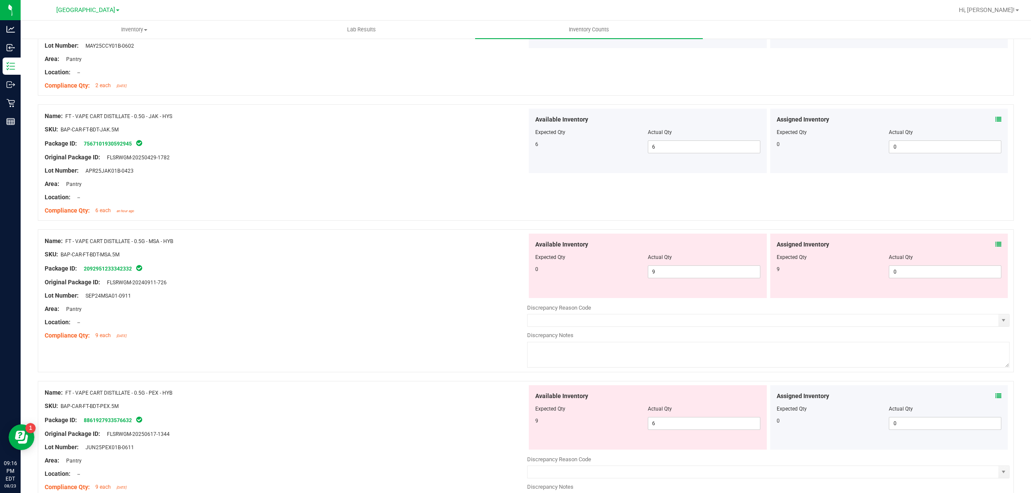
scroll to position [161, 0]
click at [686, 274] on span "9 9" at bounding box center [704, 271] width 113 height 13
click at [686, 274] on input "9" at bounding box center [705, 271] width 112 height 12
type input "0"
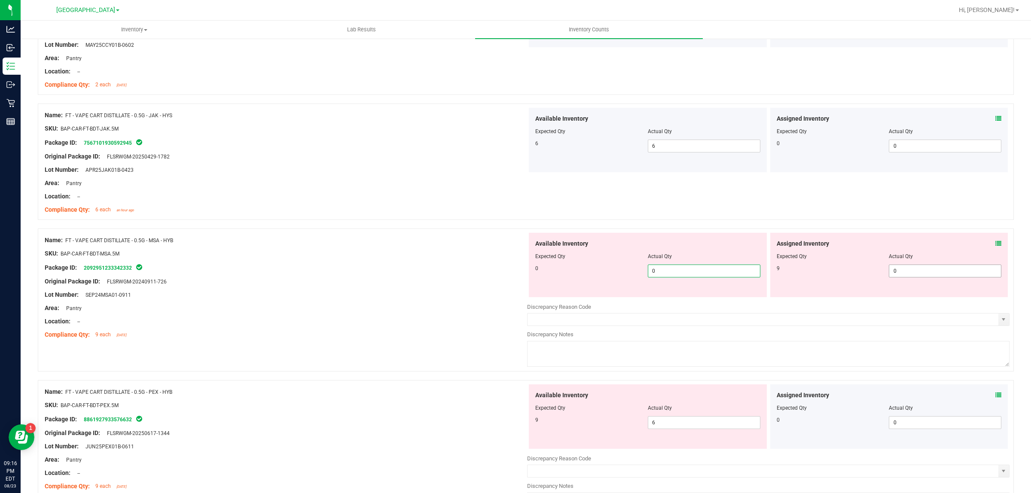
click at [904, 266] on span "0 0" at bounding box center [945, 271] width 113 height 13
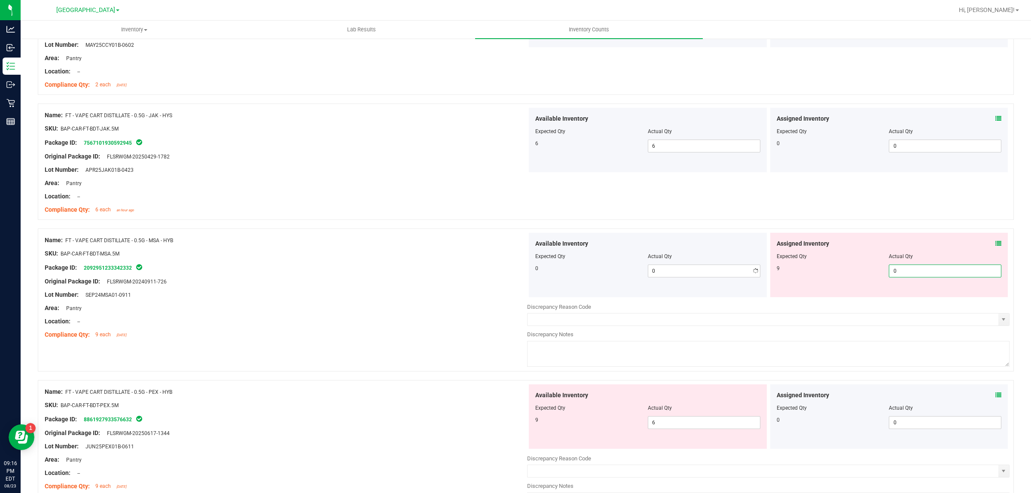
click at [904, 266] on input "0" at bounding box center [946, 271] width 112 height 12
type input "9"
click at [407, 278] on div "Original Package ID: FLSRWGM-20240911-726" at bounding box center [286, 281] width 483 height 9
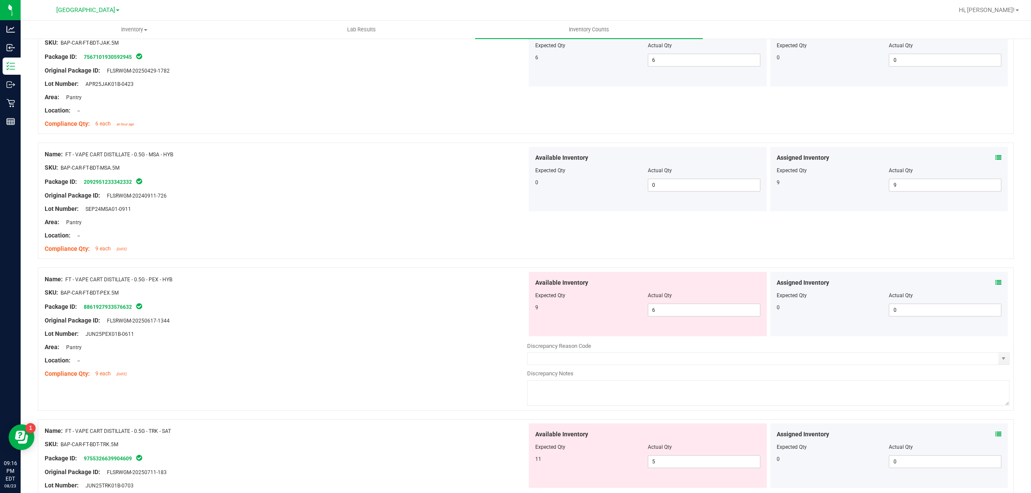
scroll to position [322, 0]
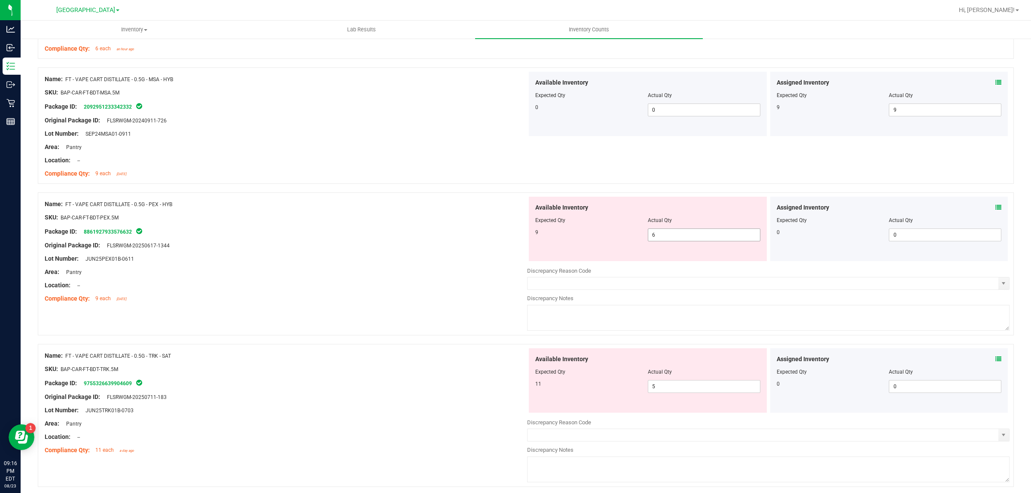
click at [663, 236] on span "6 6" at bounding box center [704, 235] width 113 height 13
click at [663, 236] on input "6" at bounding box center [705, 235] width 112 height 12
type input "9"
click at [409, 236] on div "Name: FT - VAPE CART DISTILLATE - 0.5G - PEX - HYB SKU: BAP-CAR-FT-BDT-PEX.5M P…" at bounding box center [286, 252] width 483 height 110
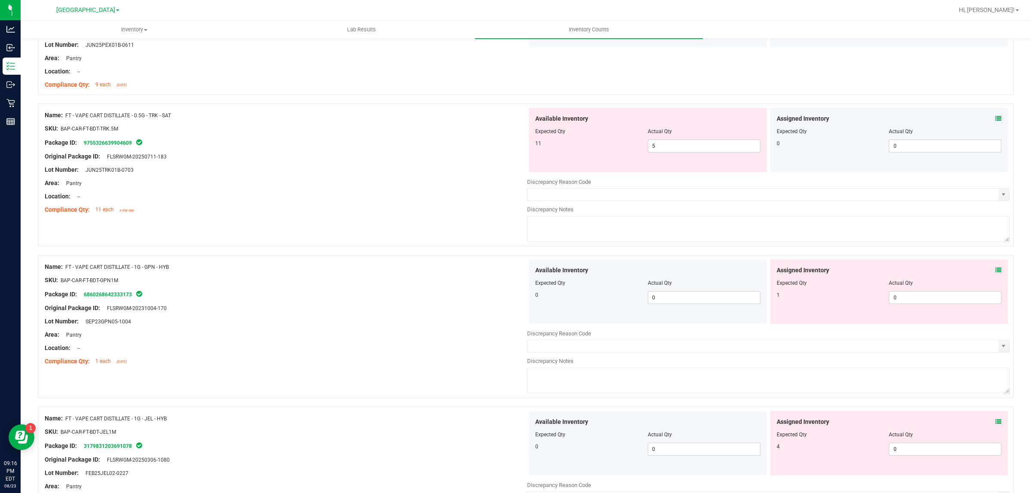
scroll to position [537, 0]
click at [666, 141] on span "5 5" at bounding box center [704, 145] width 113 height 13
click at [666, 141] on input "5" at bounding box center [705, 145] width 112 height 12
type input "11"
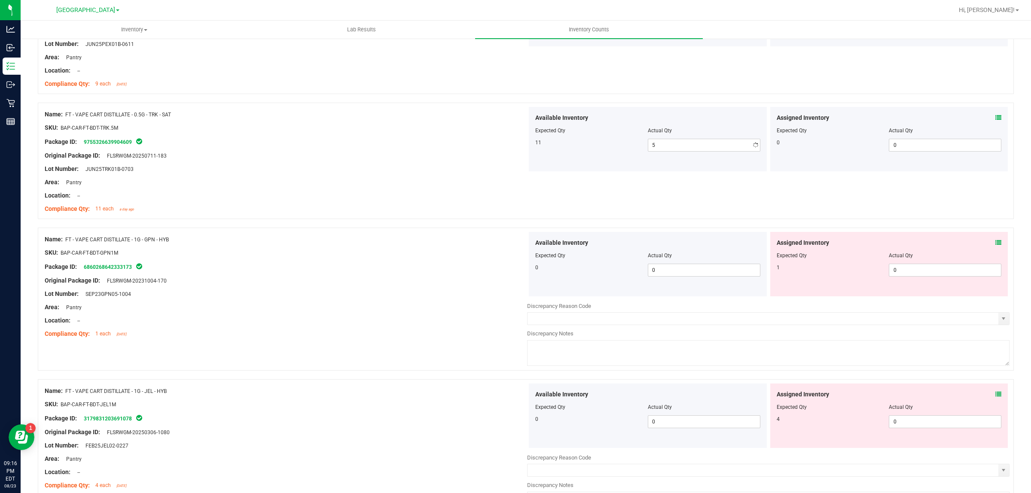
type input "11"
click at [332, 158] on div "Original Package ID: FLSRWGM-20250711-183" at bounding box center [286, 155] width 483 height 9
click at [909, 271] on span "0 0" at bounding box center [945, 270] width 113 height 13
click at [909, 271] on input "0" at bounding box center [946, 270] width 112 height 12
type input "1"
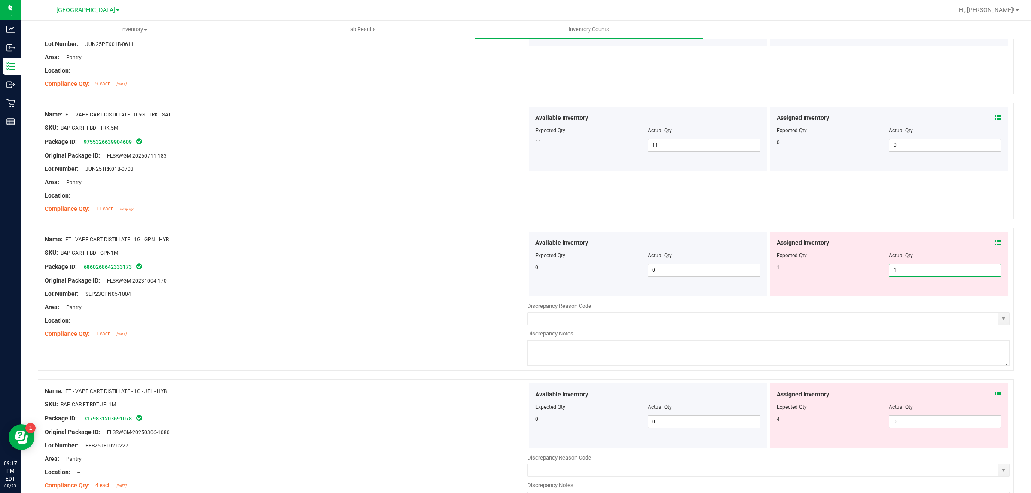
type input "1"
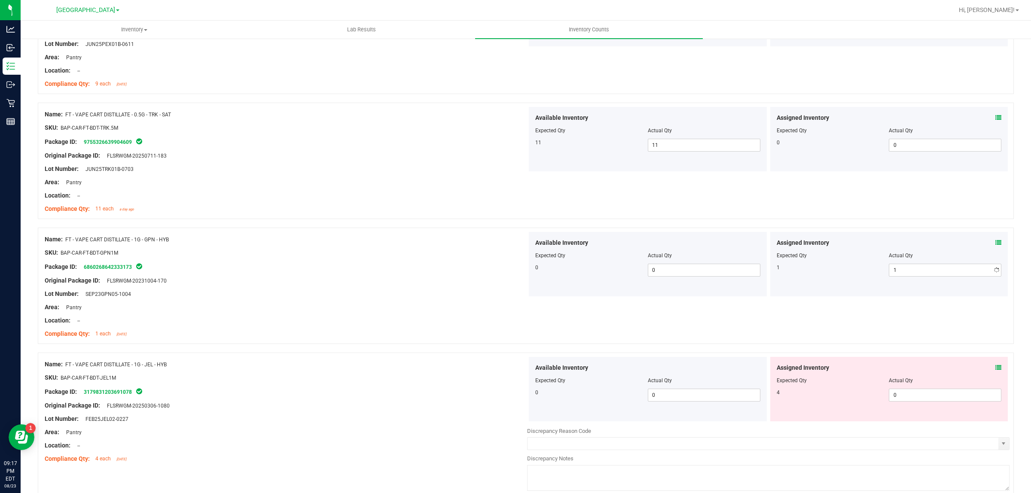
click at [445, 213] on div "Compliance Qty: 11 each a day ago" at bounding box center [286, 209] width 483 height 9
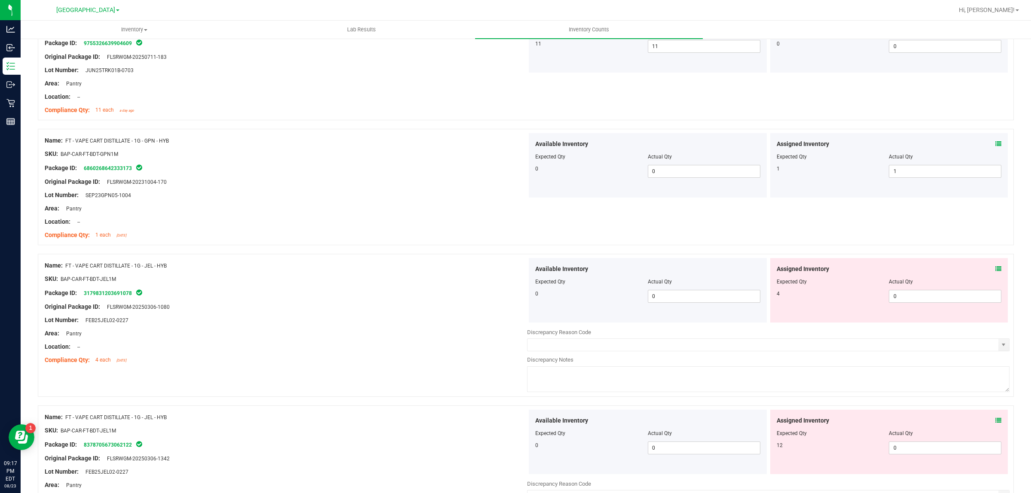
scroll to position [645, 0]
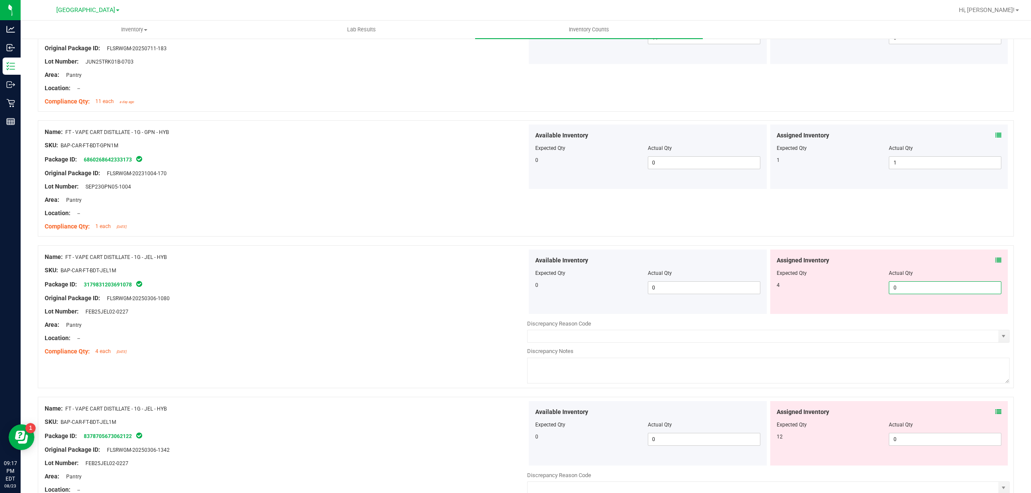
click at [914, 290] on span "0 0" at bounding box center [945, 288] width 113 height 13
click at [914, 290] on input "0" at bounding box center [946, 288] width 112 height 12
type input "4"
click at [275, 259] on div "Name: FT - VAPE CART DISTILLATE - 1G - JEL - HYB" at bounding box center [286, 257] width 483 height 9
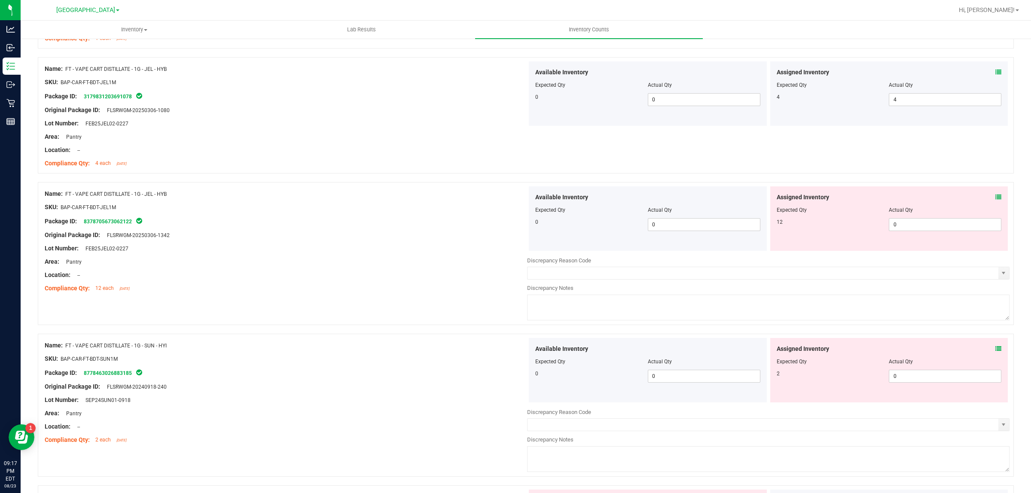
scroll to position [860, 0]
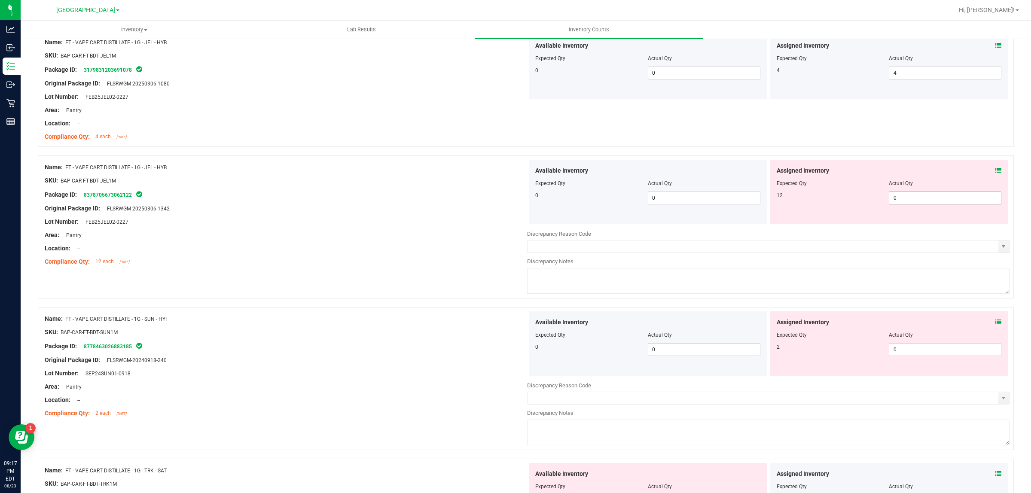
click at [950, 194] on span "0 0" at bounding box center [945, 198] width 113 height 13
click at [950, 194] on input "0" at bounding box center [946, 198] width 112 height 12
type input "12"
click at [254, 211] on div "Original Package ID: FLSRWGM-20250306-1342" at bounding box center [286, 208] width 483 height 9
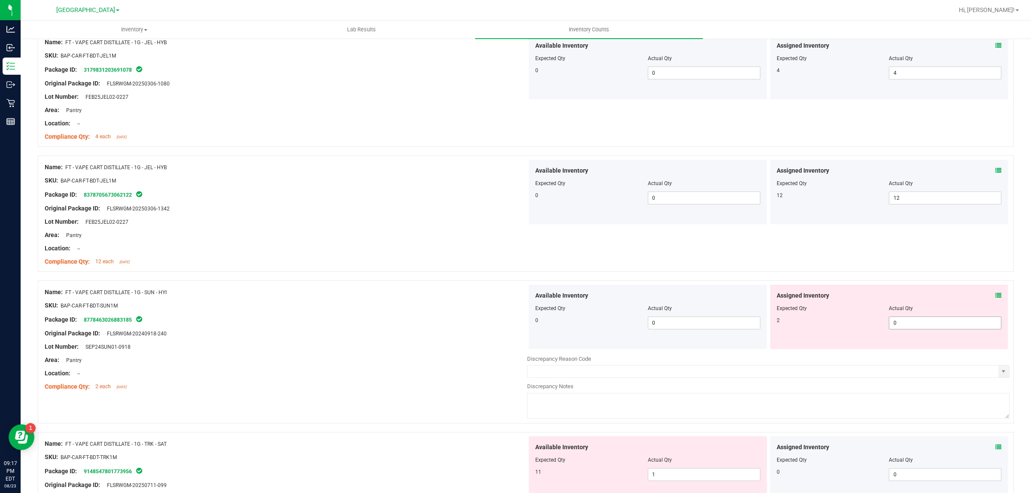
click at [908, 324] on span "0 0" at bounding box center [945, 323] width 113 height 13
click at [908, 324] on input "0" at bounding box center [946, 323] width 112 height 12
type input "2"
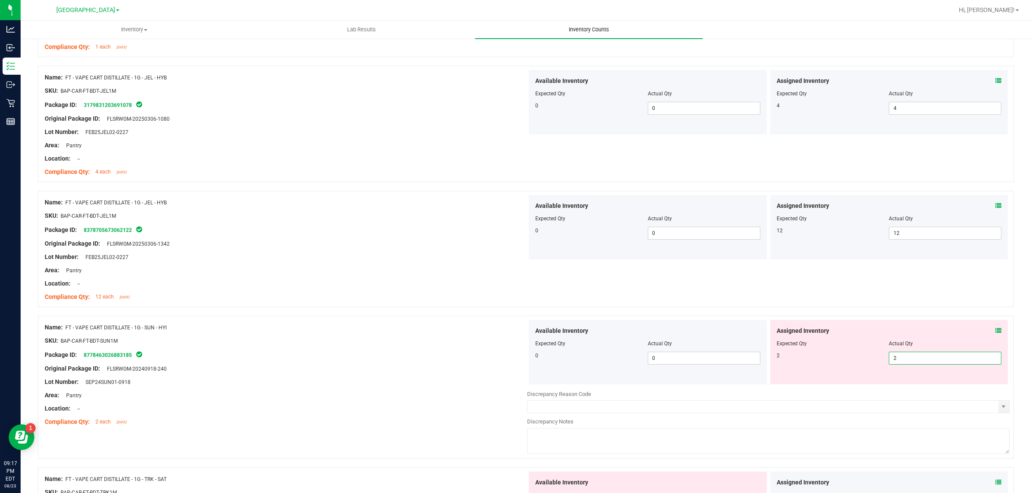
scroll to position [806, 0]
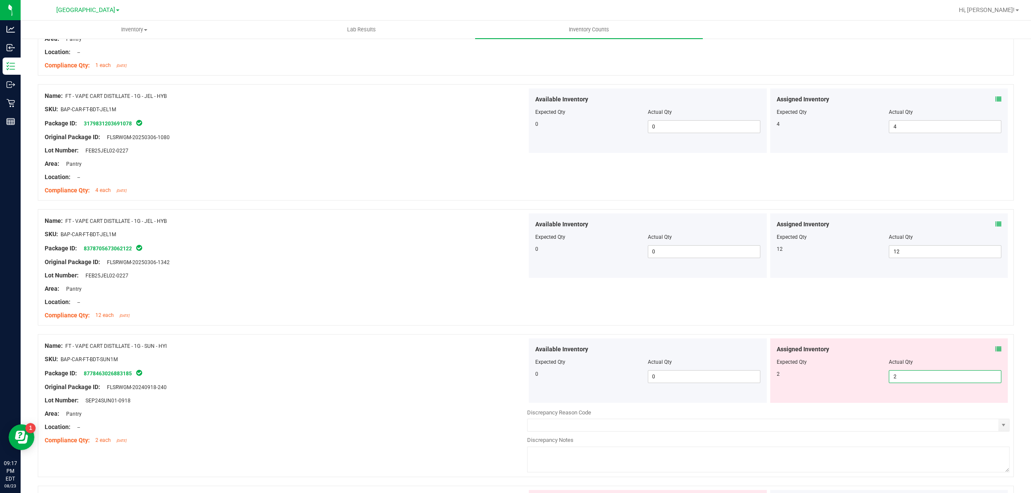
type input "2"
click at [392, 279] on div "Lot Number: FEB25JEL02-0227" at bounding box center [286, 275] width 483 height 9
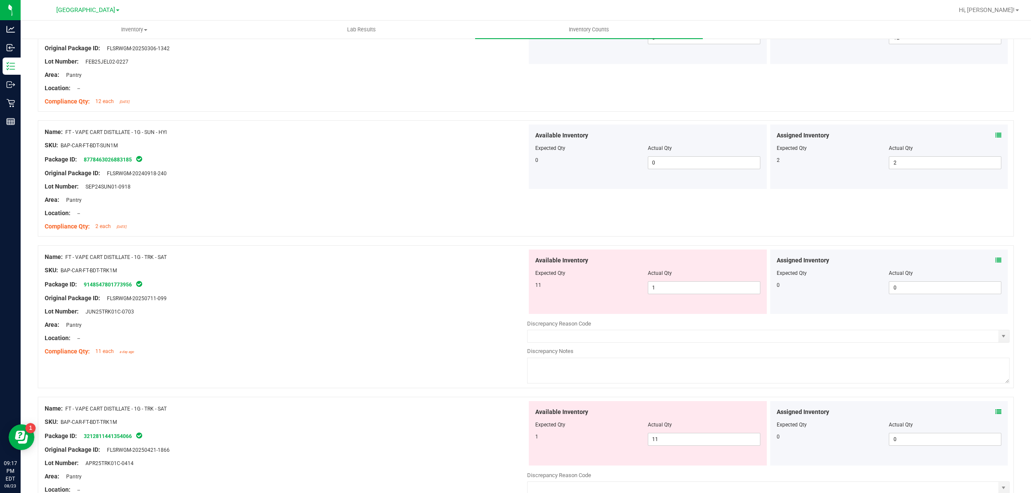
scroll to position [1021, 0]
click at [666, 285] on span "1 1" at bounding box center [704, 287] width 113 height 13
click at [666, 285] on input "1" at bounding box center [705, 287] width 112 height 12
type input "11"
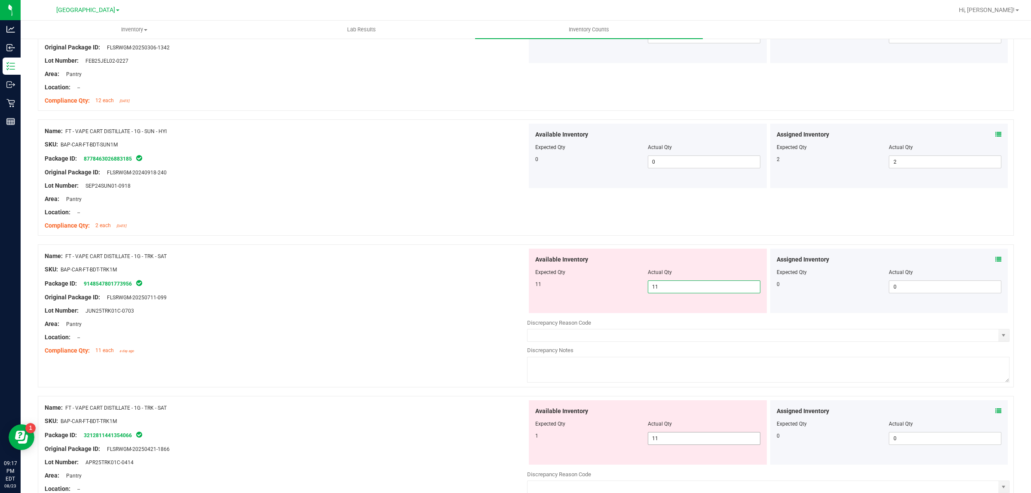
click at [654, 440] on div "Available Inventory Expected Qty Actual Qty 1 11 11" at bounding box center [648, 433] width 238 height 64
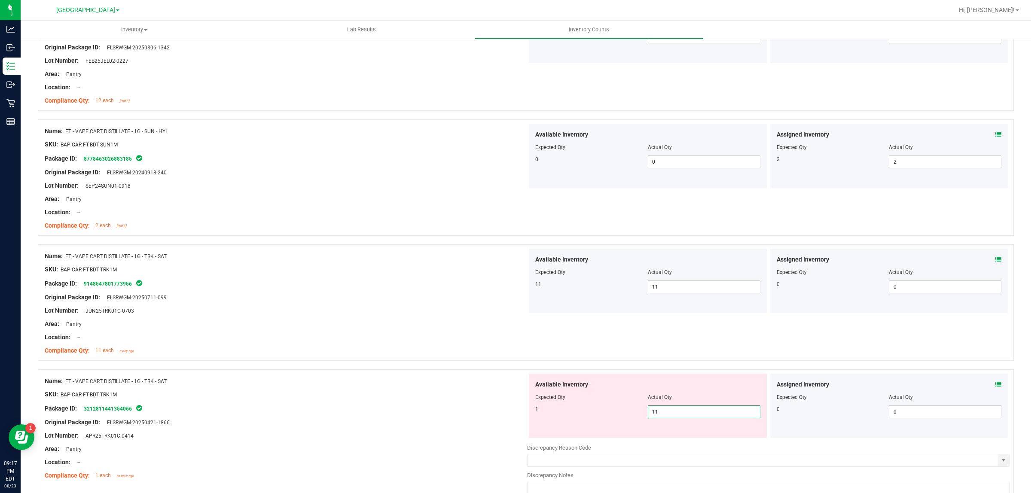
click at [662, 401] on div "Actual Qty" at bounding box center [704, 398] width 113 height 8
click at [661, 409] on span "11 11" at bounding box center [704, 412] width 113 height 13
click at [661, 409] on input "11" at bounding box center [705, 412] width 112 height 12
type input "1"
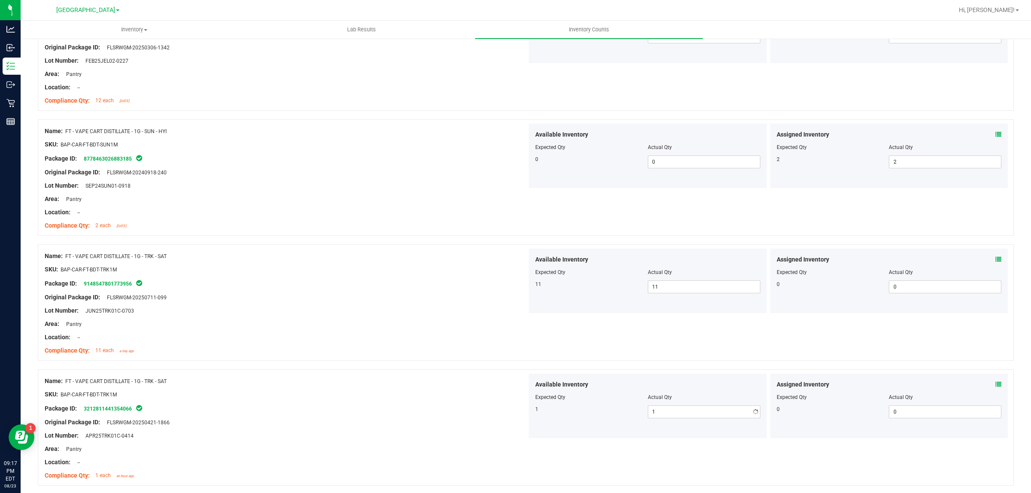
drag, startPoint x: 439, startPoint y: 373, endPoint x: 445, endPoint y: 372, distance: 6.5
click at [444, 373] on div "Name: FT - VAPE CART DISTILLATE - 1G - TRK - SAT SKU: BAP-CAR-FT-BDT-TRK1M Pack…" at bounding box center [526, 428] width 976 height 116
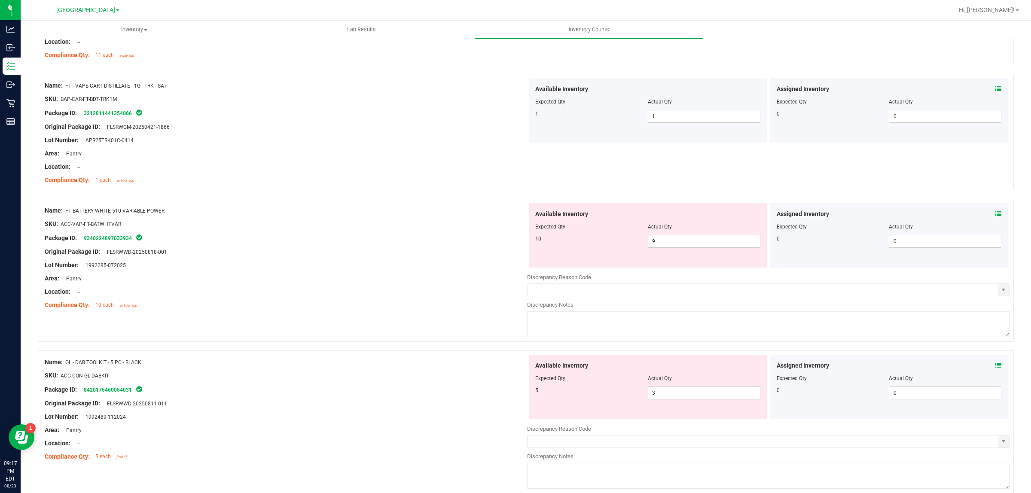
scroll to position [1343, 0]
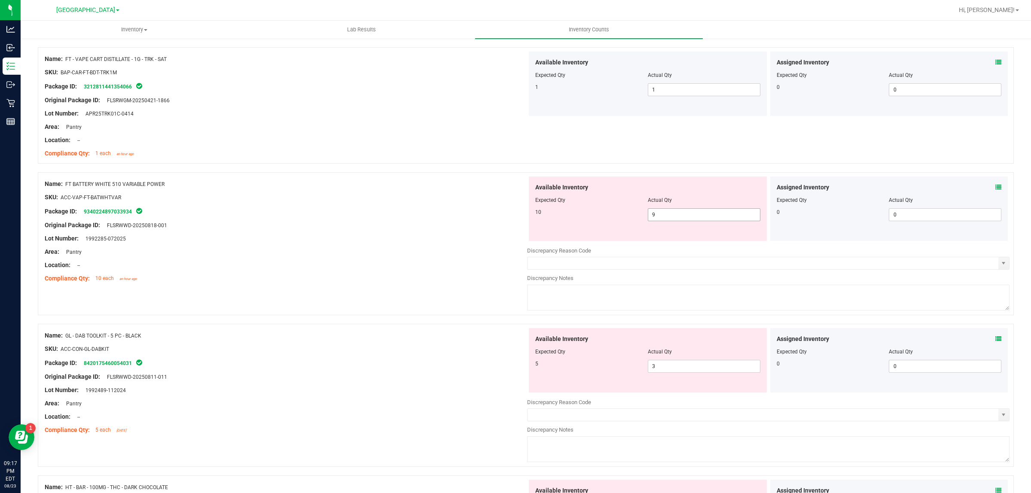
click at [679, 219] on span "9 9" at bounding box center [704, 214] width 113 height 13
click at [679, 219] on input "9" at bounding box center [705, 215] width 112 height 12
type input "10"
click at [655, 370] on div "Available Inventory Expected Qty Actual Qty 5 3 3" at bounding box center [768, 396] width 483 height 136
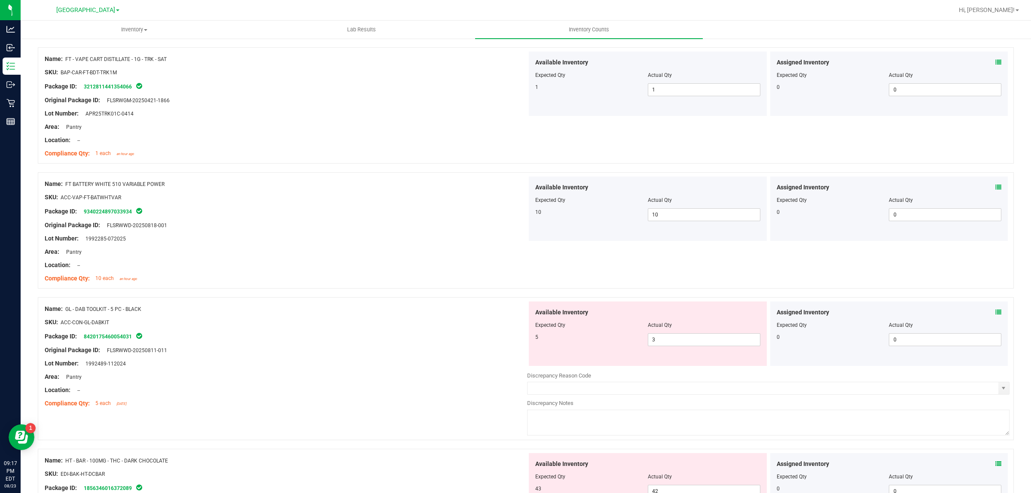
click at [655, 370] on div at bounding box center [768, 369] width 483 height 4
click at [652, 336] on span "3 3" at bounding box center [704, 340] width 113 height 13
click at [652, 336] on input "3" at bounding box center [705, 340] width 112 height 12
type input "5"
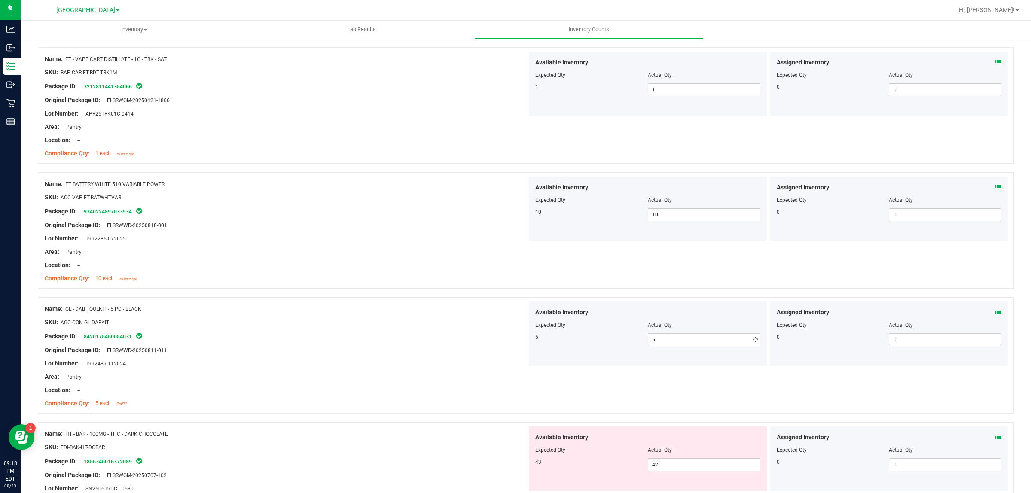
click at [371, 312] on div "Name: GL - DAB TOOLKIT - 5 PC - BLACK" at bounding box center [286, 309] width 483 height 9
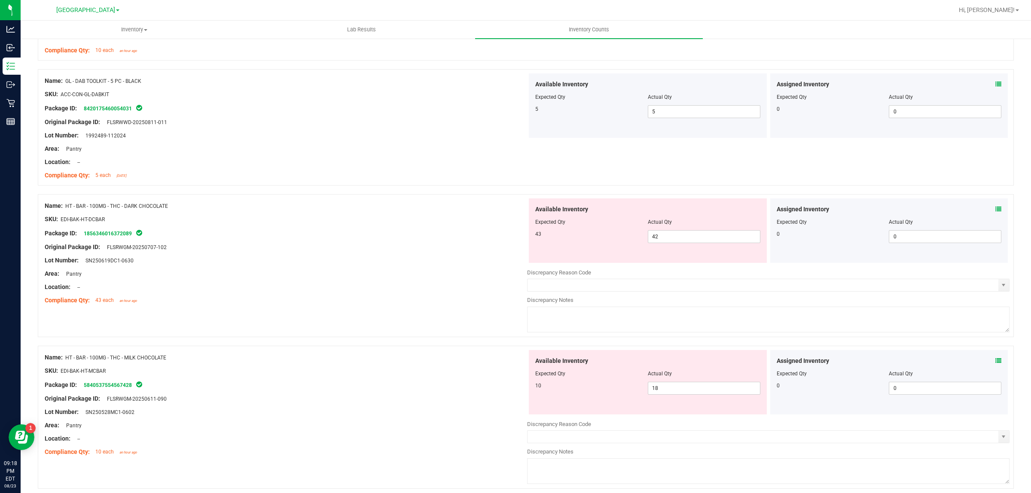
scroll to position [1612, 0]
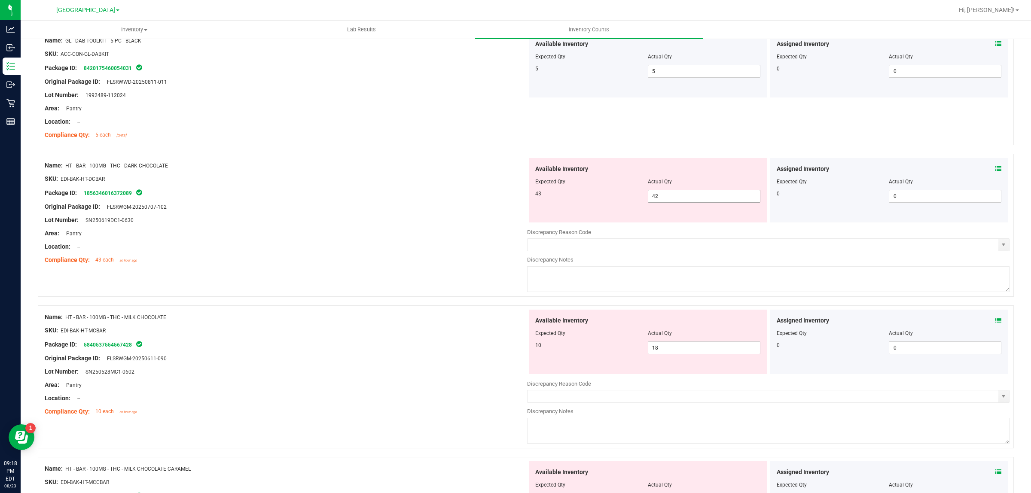
click at [662, 201] on span "42 42" at bounding box center [704, 196] width 113 height 13
click at [662, 201] on input "42" at bounding box center [705, 196] width 112 height 12
type input "43"
click at [460, 240] on div at bounding box center [286, 240] width 483 height 4
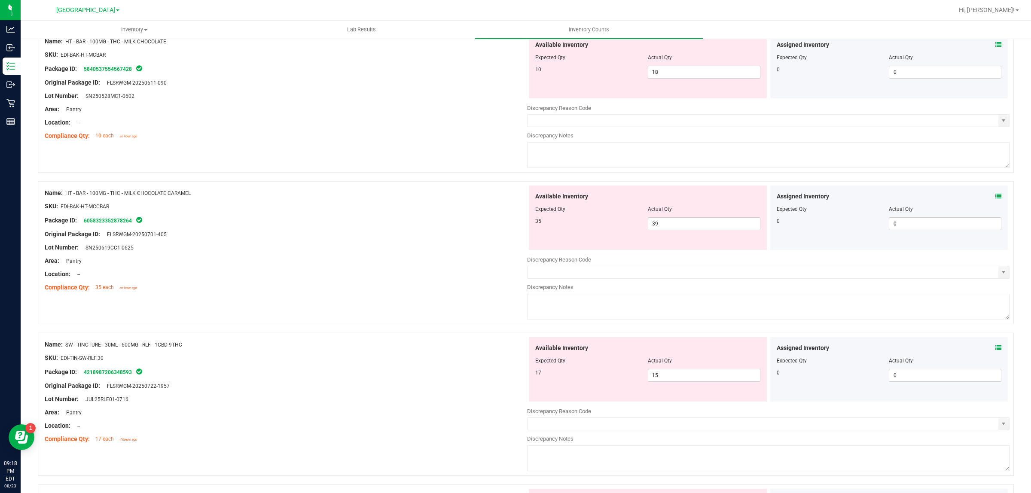
scroll to position [1827, 0]
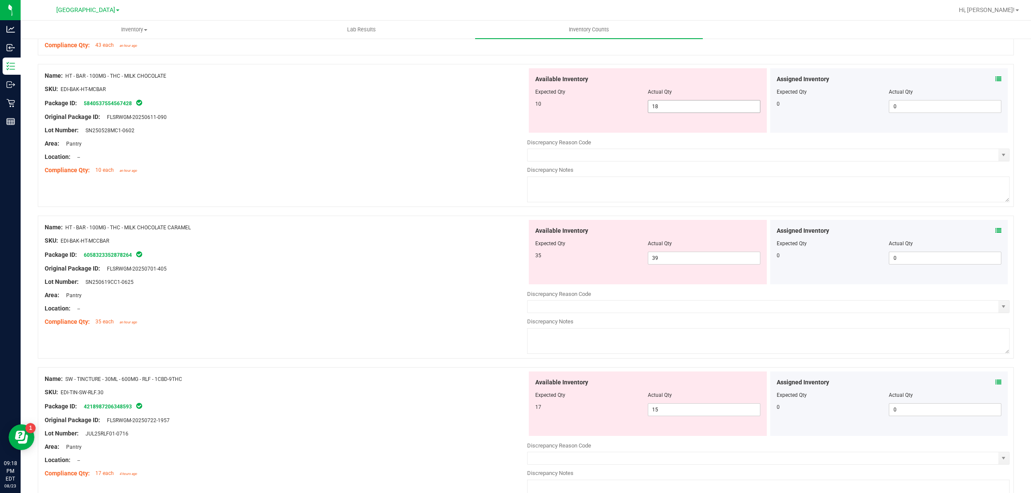
click at [663, 110] on span "18 18" at bounding box center [704, 106] width 113 height 13
click at [663, 110] on input "18" at bounding box center [705, 107] width 112 height 12
type input "10"
click at [662, 257] on div "Available Inventory Expected Qty Actual Qty 35 39 39" at bounding box center [648, 252] width 238 height 64
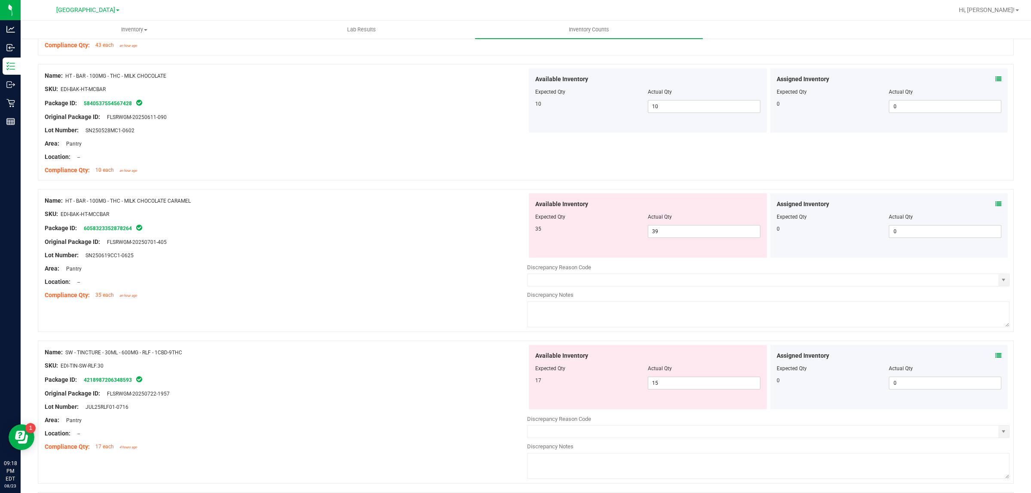
click at [662, 257] on div "Available Inventory Expected Qty Actual Qty 35 39 39" at bounding box center [648, 225] width 238 height 64
click at [667, 225] on div at bounding box center [648, 223] width 225 height 4
click at [667, 230] on span "39 39" at bounding box center [704, 231] width 113 height 13
click at [667, 230] on input "39" at bounding box center [705, 232] width 112 height 12
type input "35"
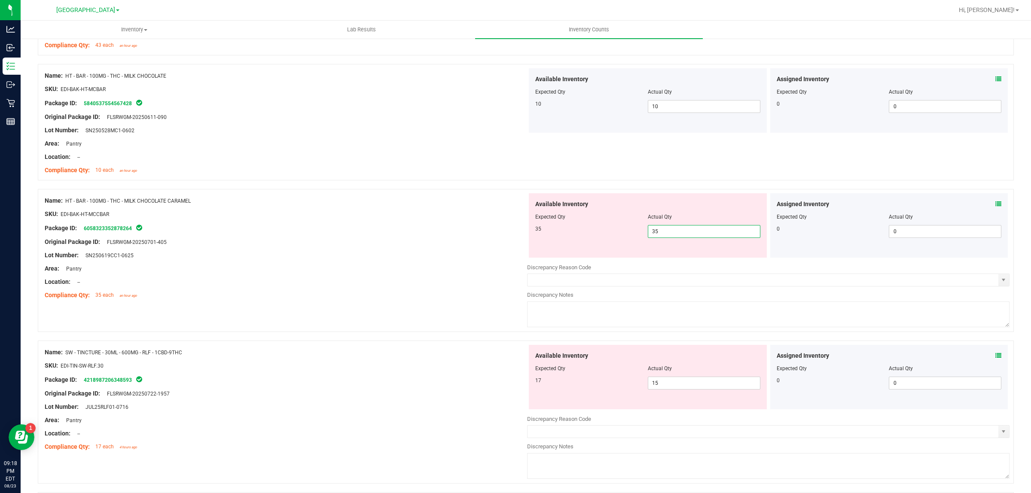
type input "35"
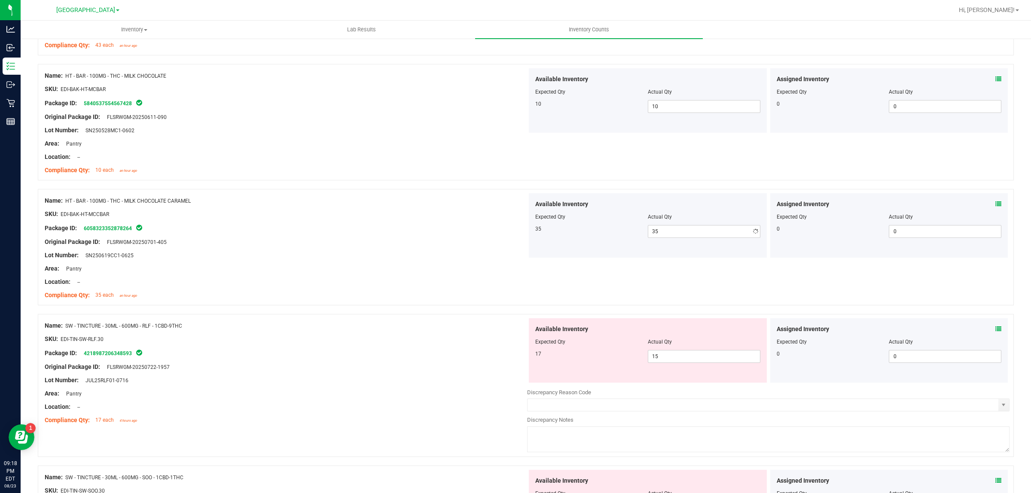
click at [344, 226] on div "Package ID: 6058323352878264" at bounding box center [286, 228] width 483 height 10
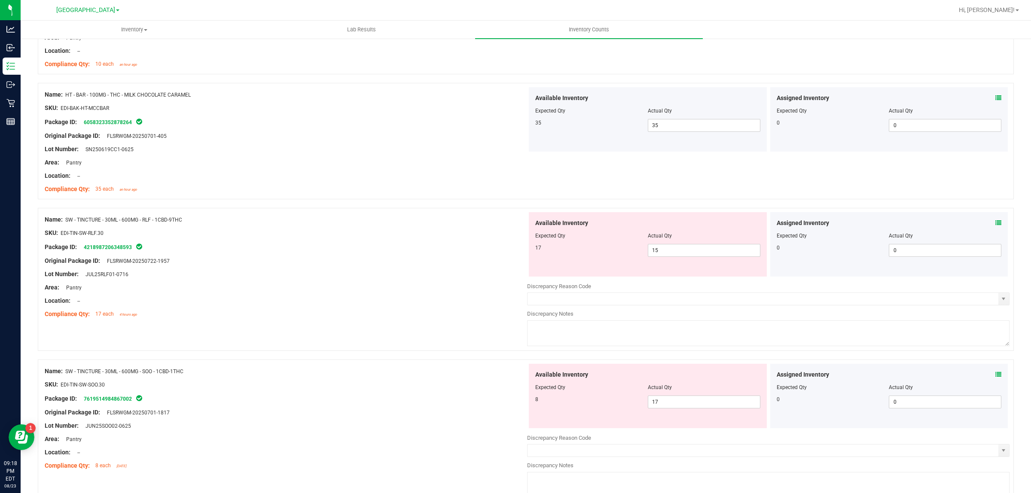
scroll to position [1934, 0]
click at [678, 253] on span "15 15" at bounding box center [704, 249] width 113 height 13
click at [678, 253] on input "15" at bounding box center [705, 249] width 112 height 12
type input "17"
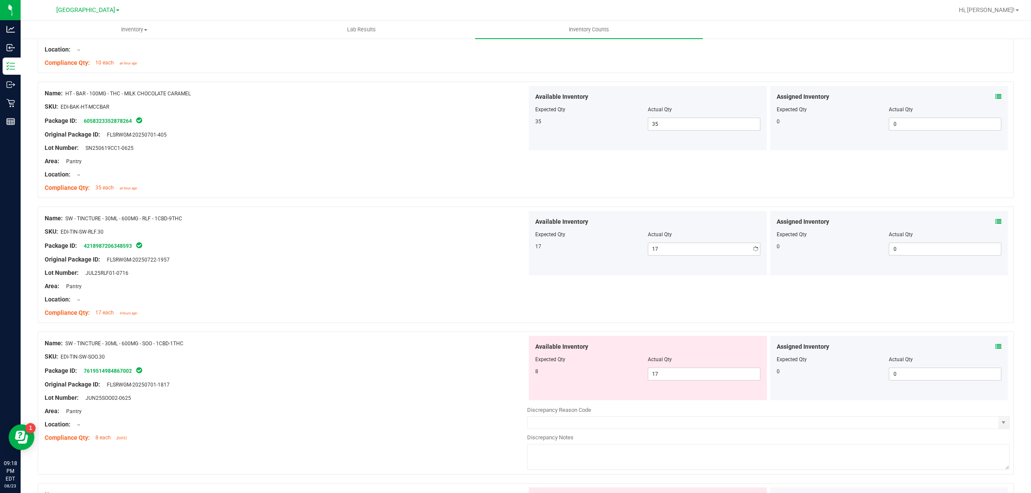
click at [412, 312] on div "Compliance Qty: 17 each 4 hours ago" at bounding box center [286, 313] width 483 height 9
click at [664, 374] on span "17 17" at bounding box center [704, 374] width 113 height 13
click at [666, 373] on input "17" at bounding box center [705, 374] width 112 height 12
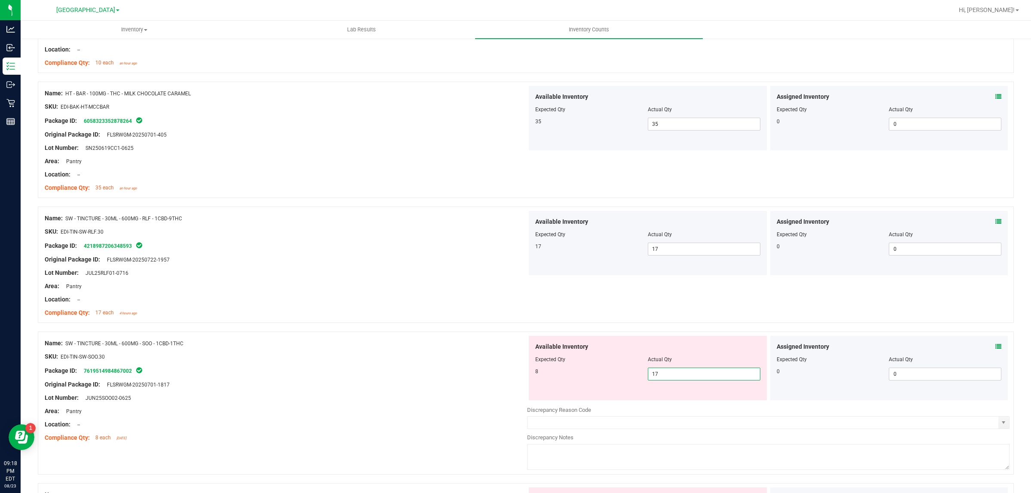
type input "8"
click at [405, 346] on div "Name: SW - TINCTURE - 30ML - 600MG - SOO - 1CBD-1THC" at bounding box center [286, 343] width 483 height 9
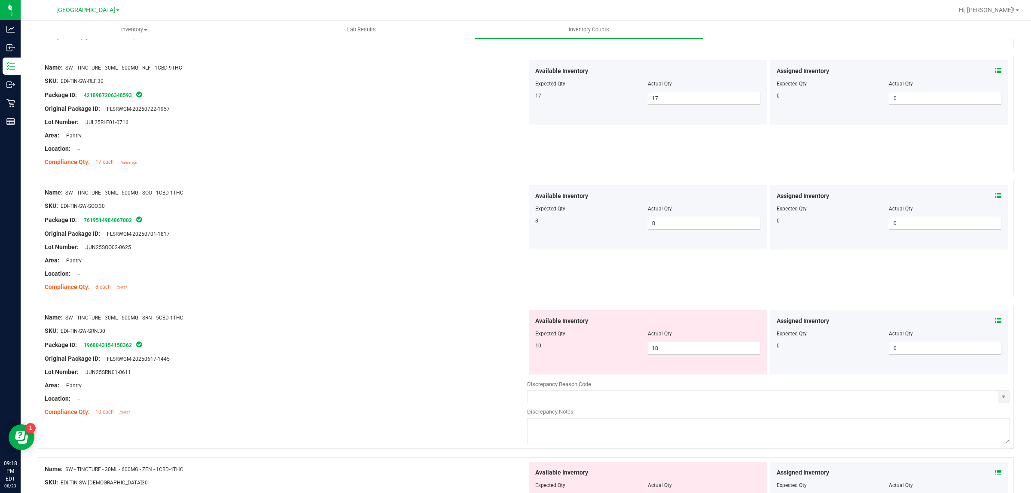
scroll to position [2203, 0]
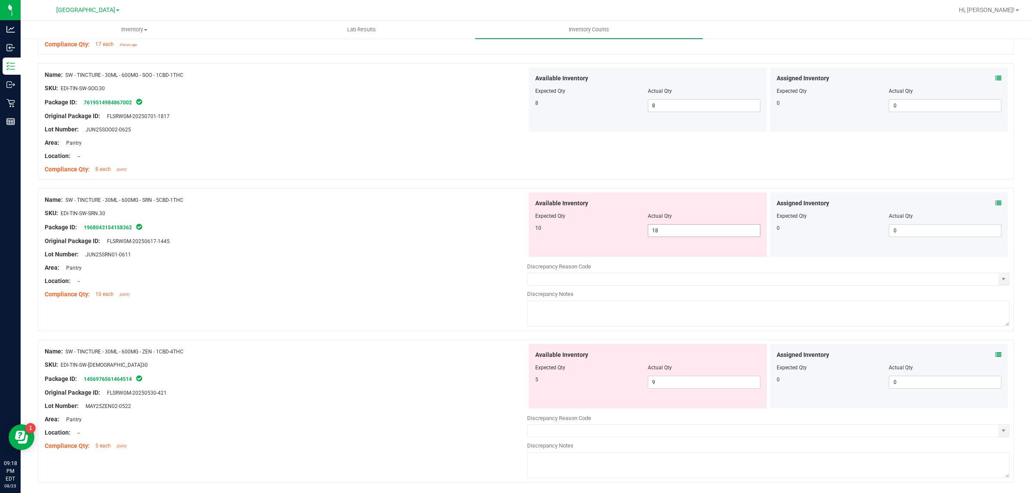
click at [664, 233] on span "18 18" at bounding box center [704, 230] width 113 height 13
click at [664, 233] on input "18" at bounding box center [705, 231] width 112 height 12
type input "10"
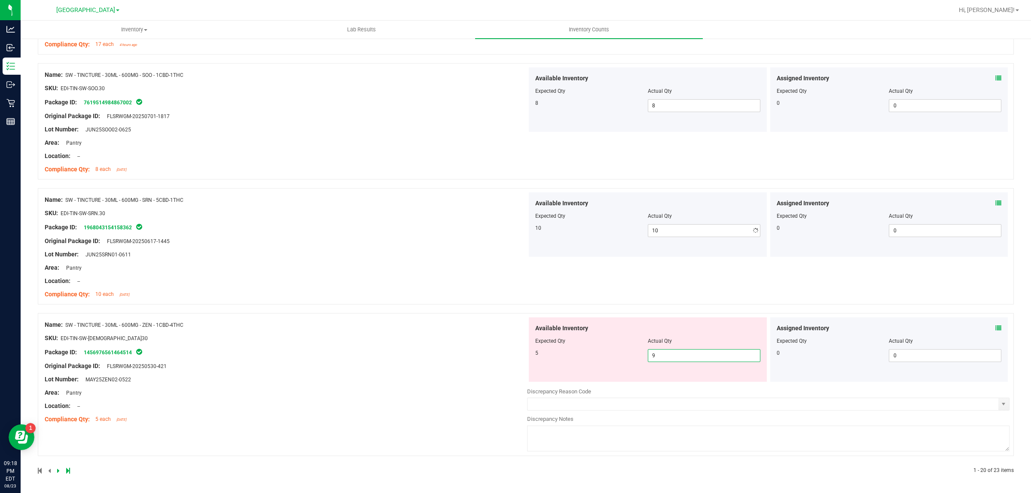
click at [678, 382] on div "Available Inventory Expected Qty Actual Qty 5 9 9" at bounding box center [648, 350] width 238 height 64
click at [688, 355] on input "9" at bounding box center [705, 356] width 112 height 12
type input "5"
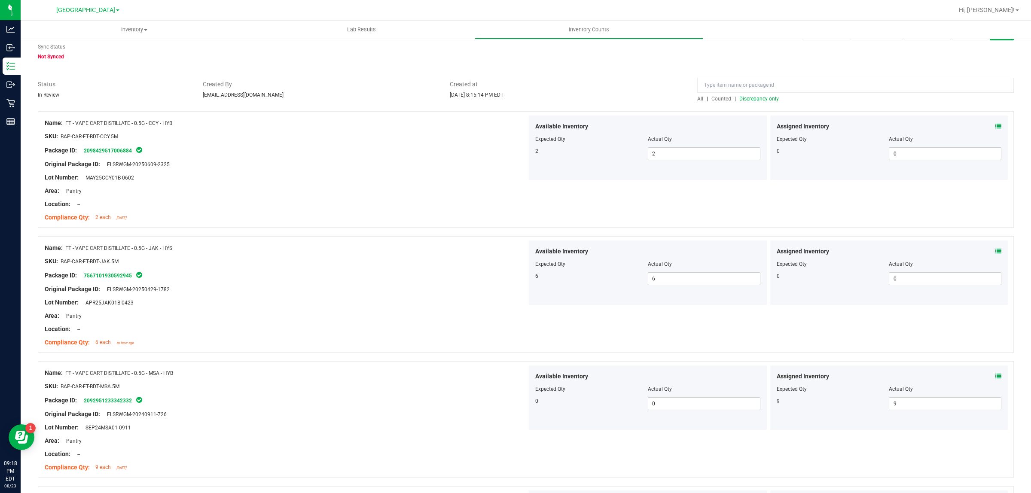
scroll to position [0, 0]
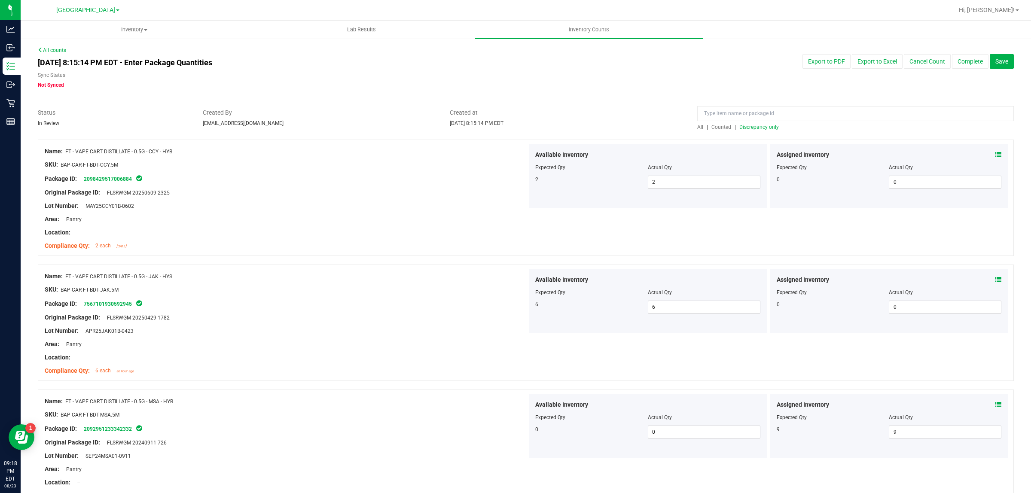
click at [765, 124] on span "Discrepancy only" at bounding box center [760, 127] width 40 height 6
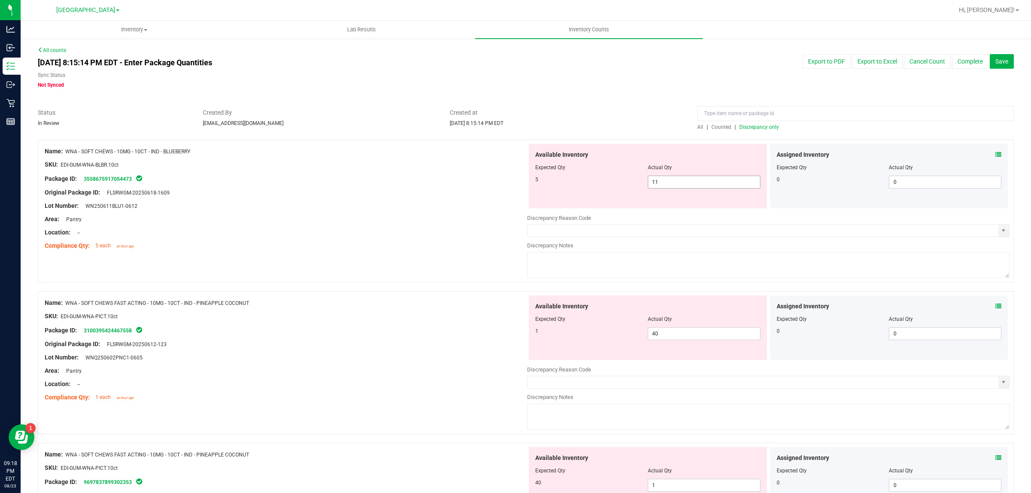
click at [668, 185] on span "11 11" at bounding box center [704, 182] width 113 height 13
click at [667, 185] on input "11" at bounding box center [705, 182] width 112 height 12
type input "5"
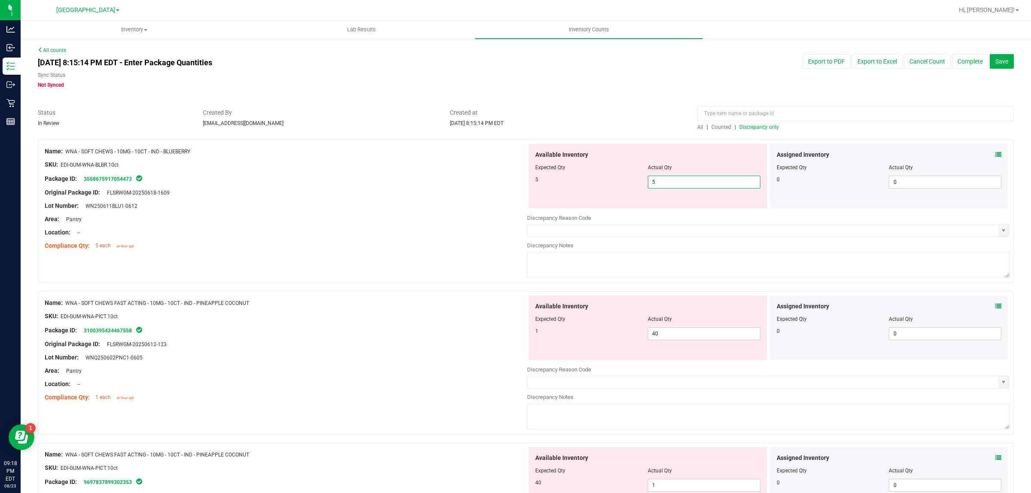
drag, startPoint x: 365, startPoint y: 231, endPoint x: 372, endPoint y: 224, distance: 9.1
click at [367, 225] on div "Name: WNA - SOFT CHEWS - 10MG - 10CT - IND - BLUEBERRY SKU: EDI-GUM-WNA-BLBR.10…" at bounding box center [286, 199] width 483 height 110
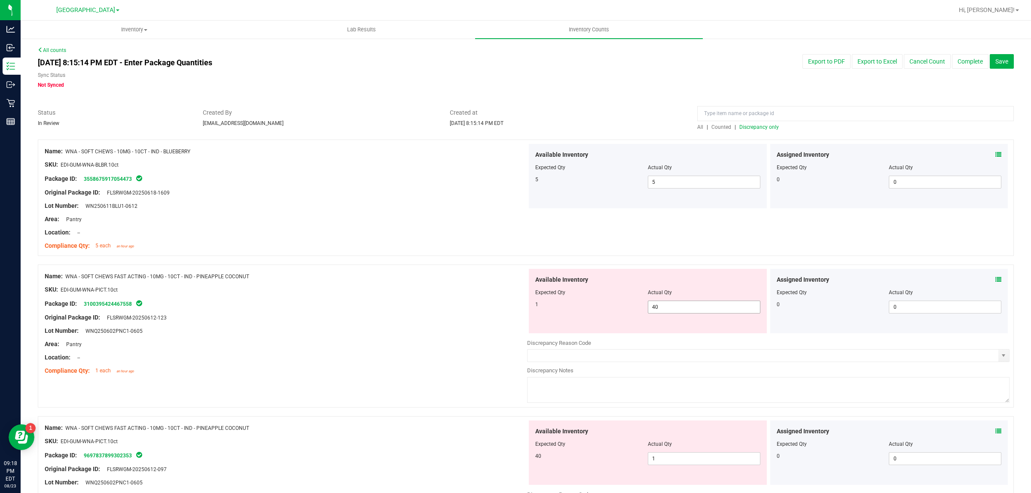
click at [690, 309] on span "40 40" at bounding box center [704, 307] width 113 height 13
click at [690, 309] on input "40" at bounding box center [705, 307] width 112 height 12
type input "1"
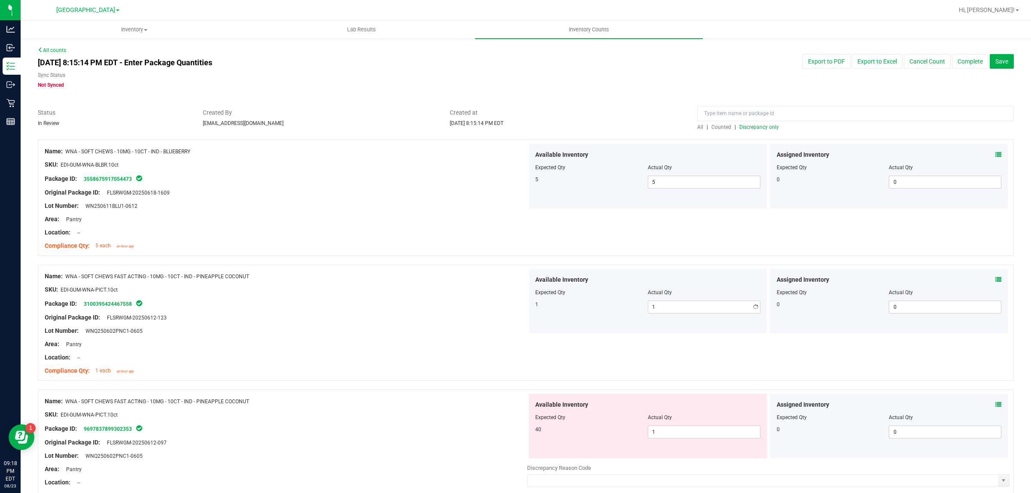
click at [484, 306] on div "Package ID: 3100395424467558" at bounding box center [286, 304] width 483 height 10
click at [661, 427] on span "1 1" at bounding box center [704, 432] width 113 height 13
click at [661, 427] on input "1" at bounding box center [705, 432] width 112 height 12
type input "40"
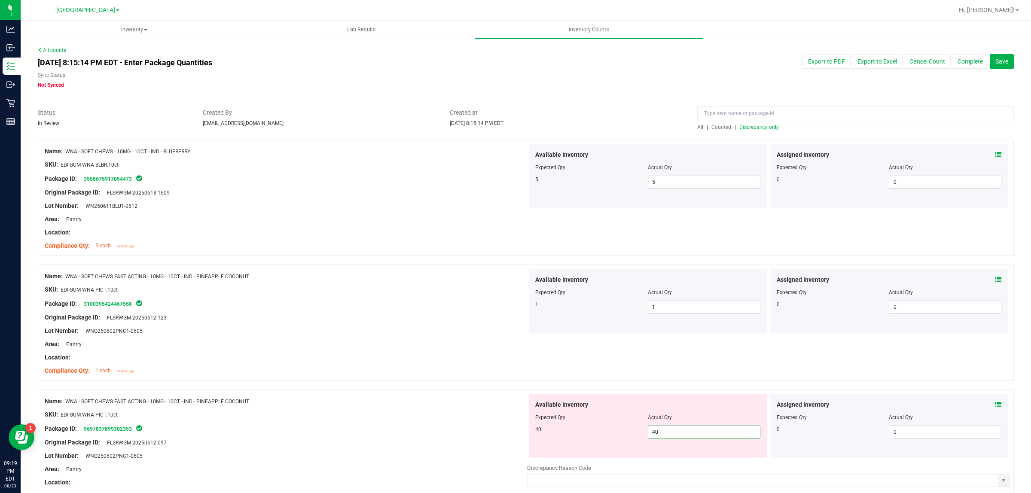
click at [397, 395] on div "Name: WNA - SOFT CHEWS FAST ACTING - 10MG - 10CT - IND - PINEAPPLE COCONUT SKU:…" at bounding box center [286, 449] width 483 height 110
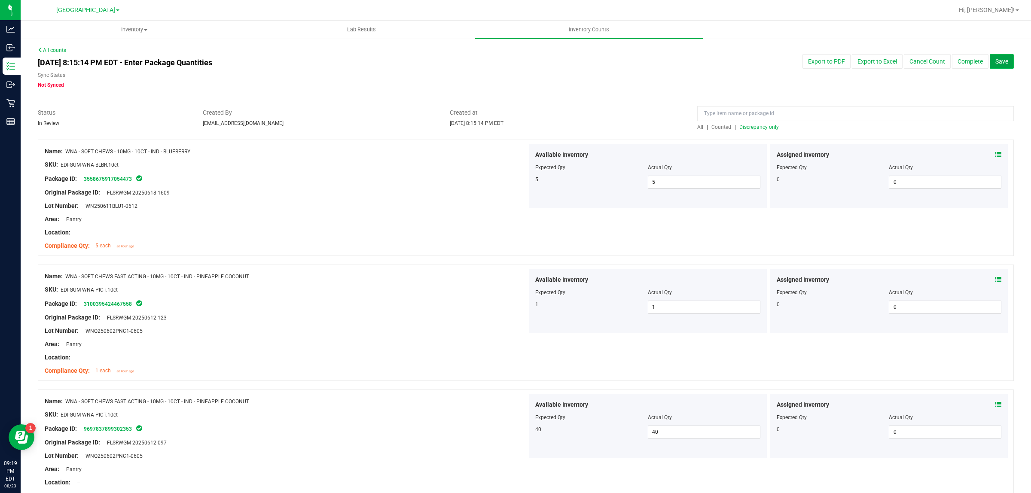
click at [996, 65] on span "Save" at bounding box center [1002, 61] width 13 height 7
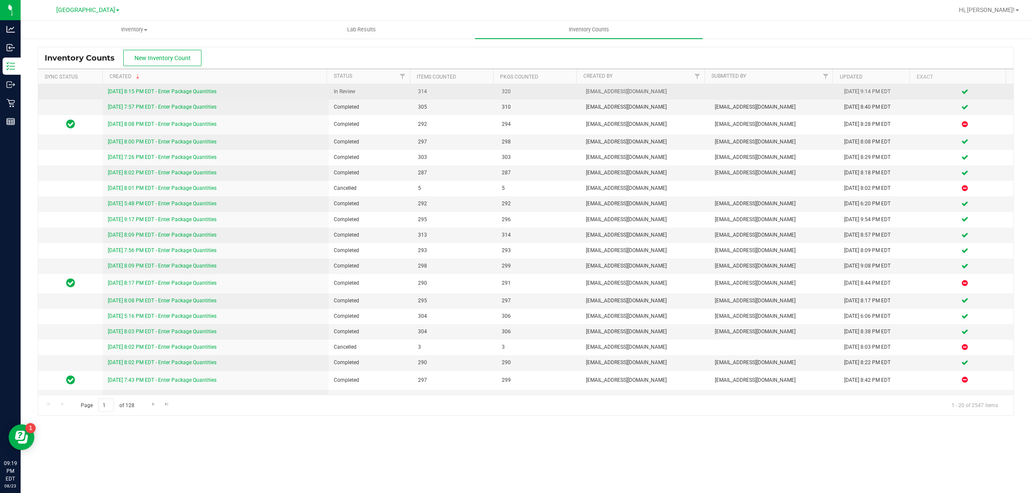
click at [165, 91] on link "[DATE] 8:15 PM EDT - Enter Package Quantities" at bounding box center [162, 92] width 109 height 6
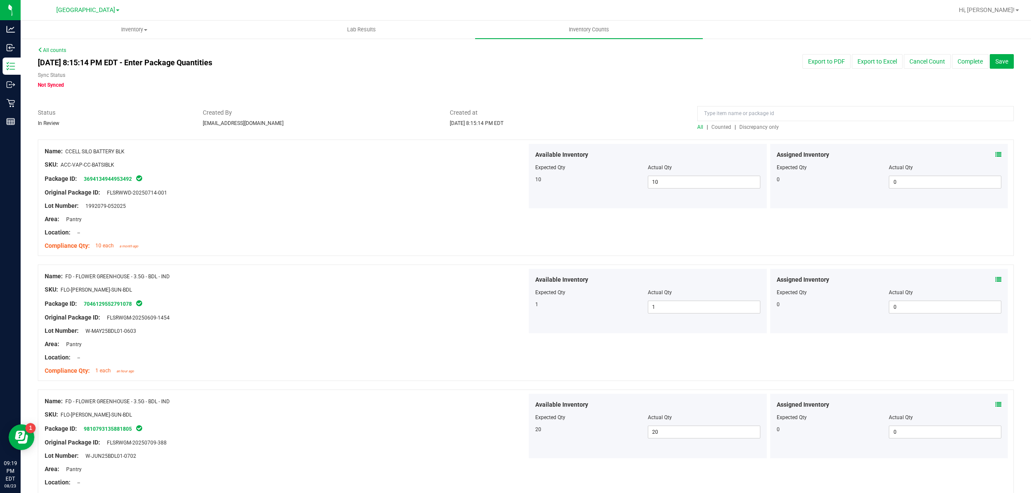
click at [756, 127] on span "Discrepancy only" at bounding box center [760, 127] width 40 height 6
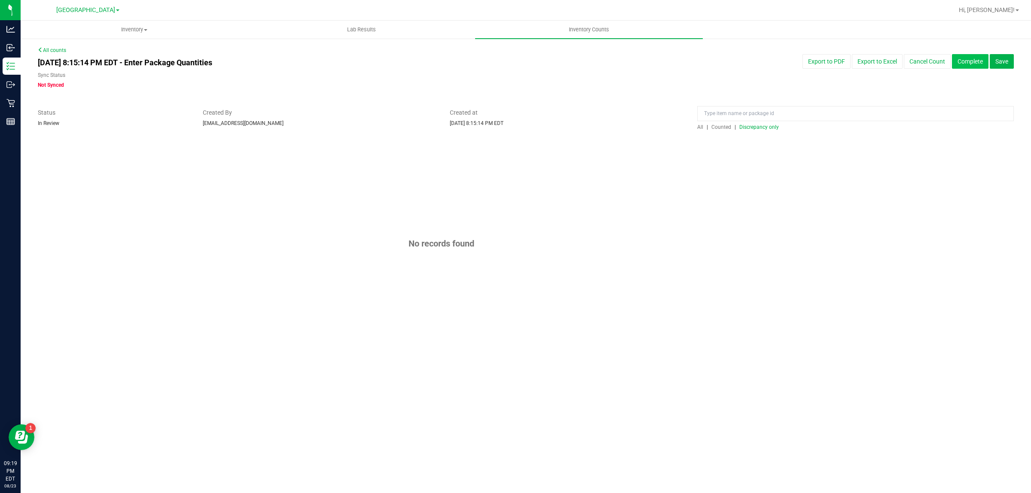
click at [964, 61] on button "Complete" at bounding box center [970, 61] width 37 height 15
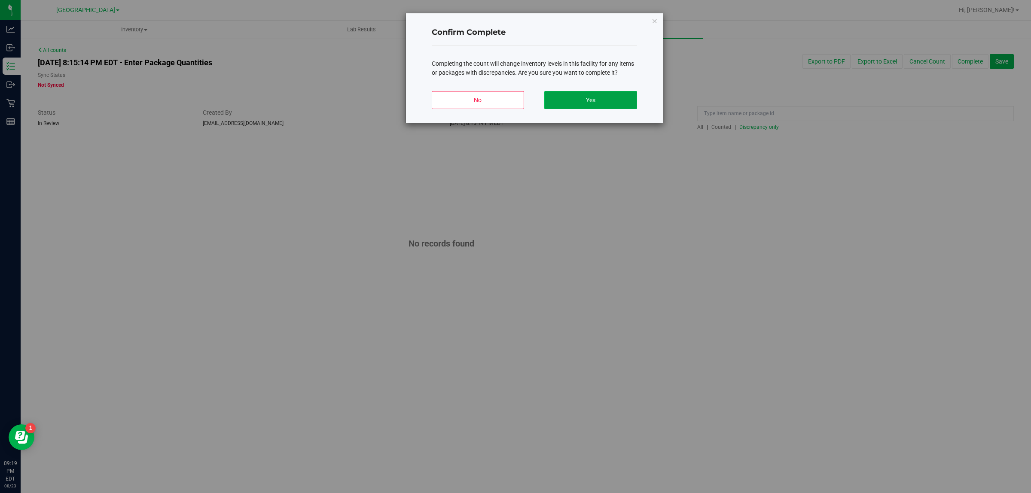
click at [599, 97] on button "Yes" at bounding box center [591, 100] width 92 height 18
